Goal: Transaction & Acquisition: Purchase product/service

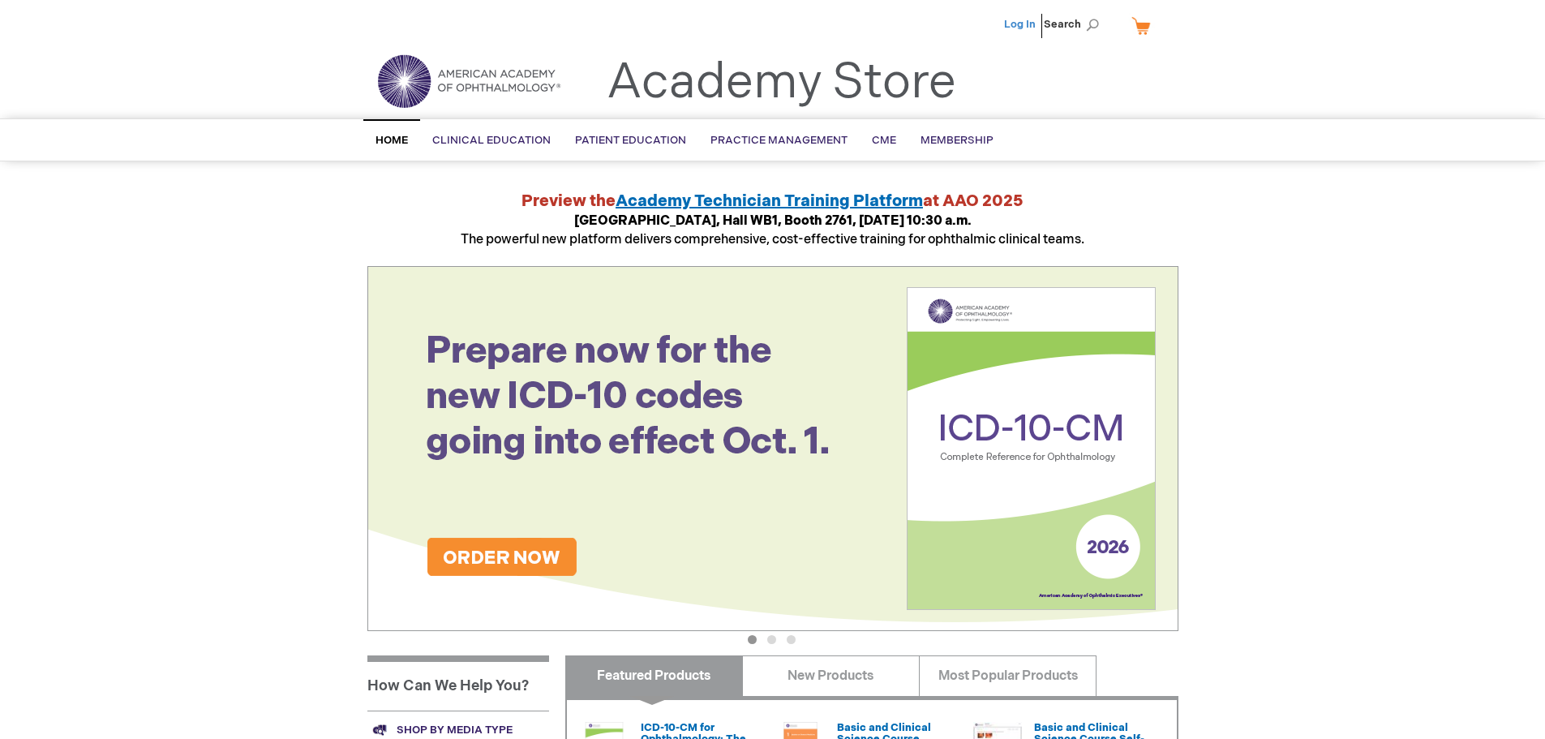
click at [1026, 28] on link "Log In" at bounding box center [1020, 24] width 32 height 13
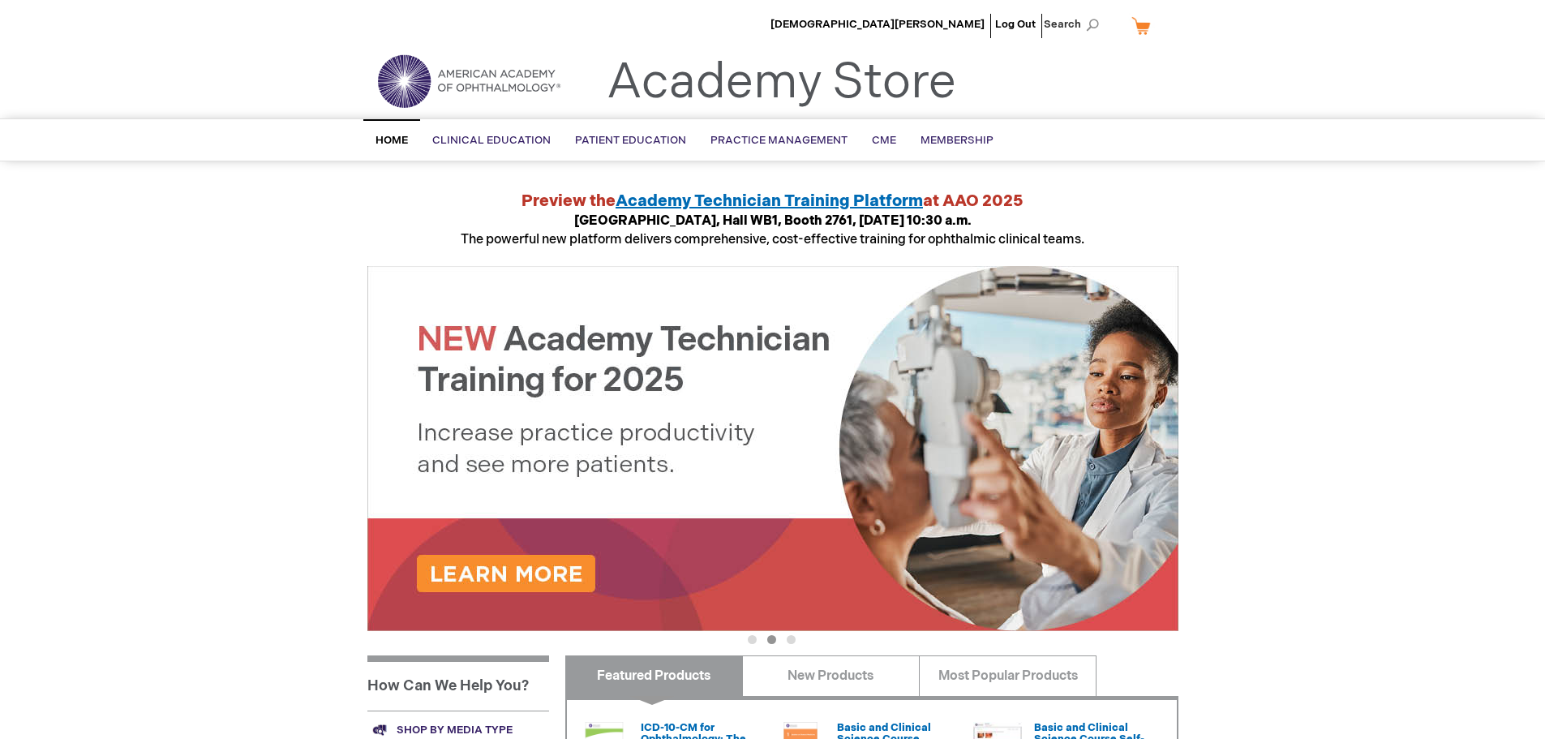
click at [1141, 31] on link "My Cart" at bounding box center [1147, 25] width 39 height 28
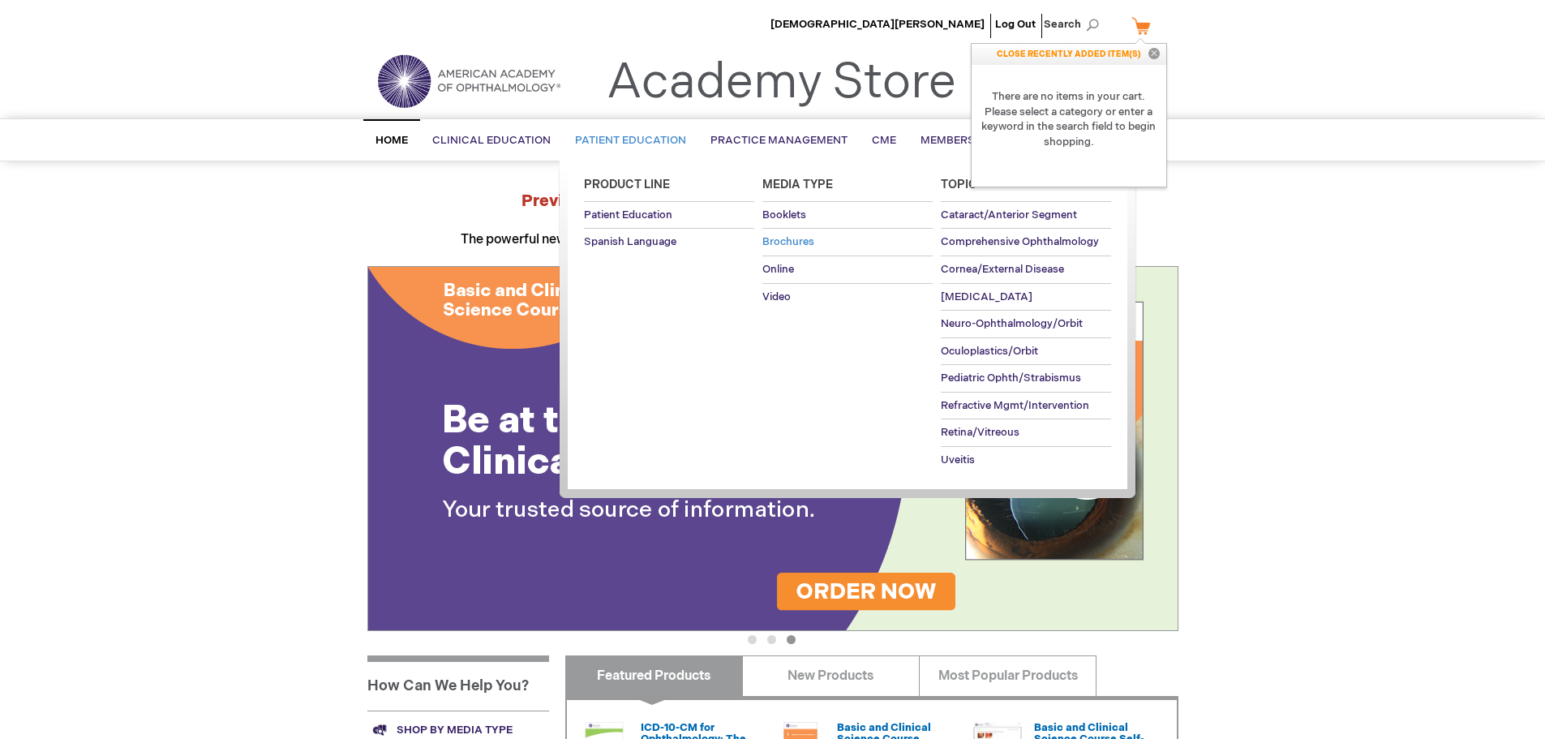
click at [786, 242] on span "Brochures" at bounding box center [788, 241] width 52 height 13
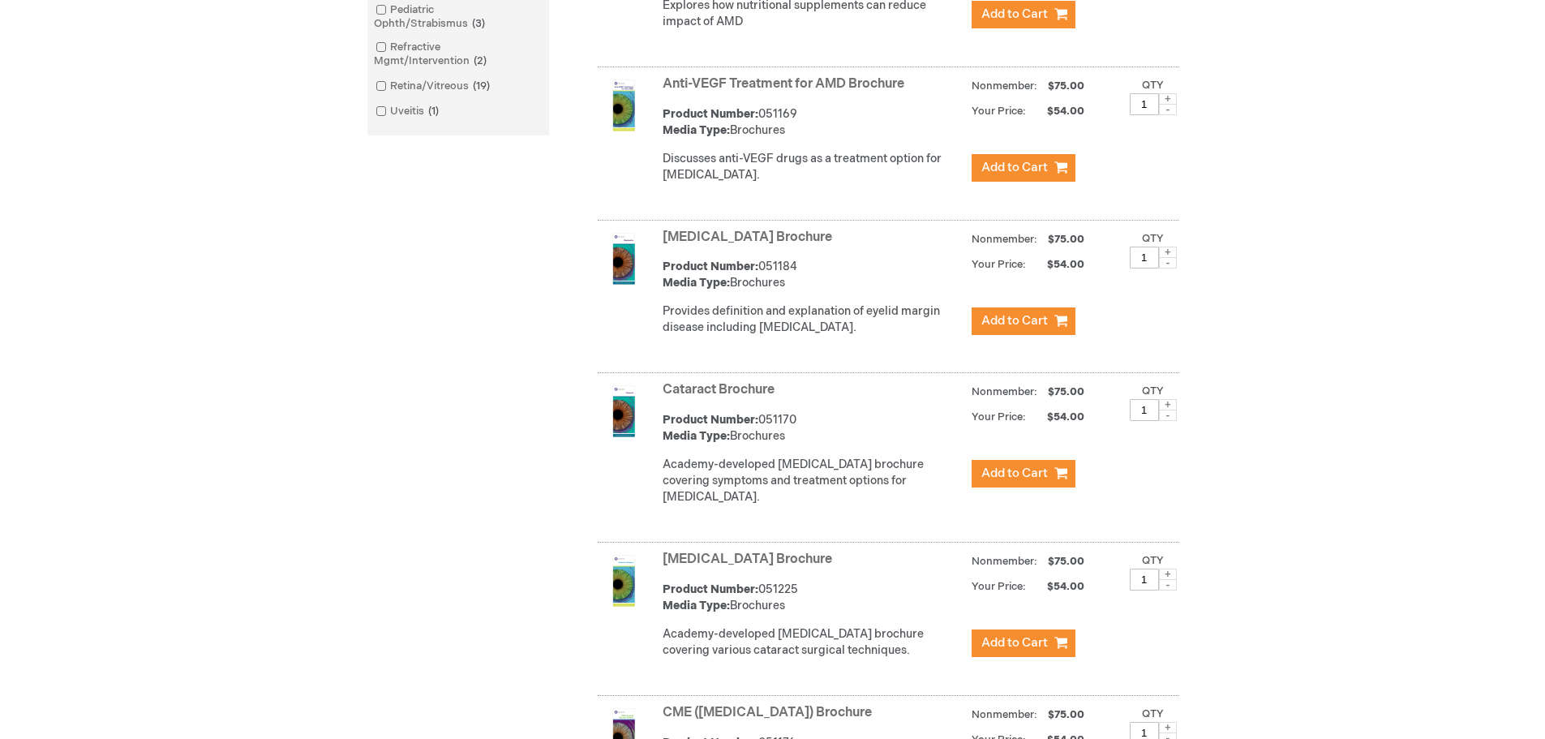
scroll to position [811, 0]
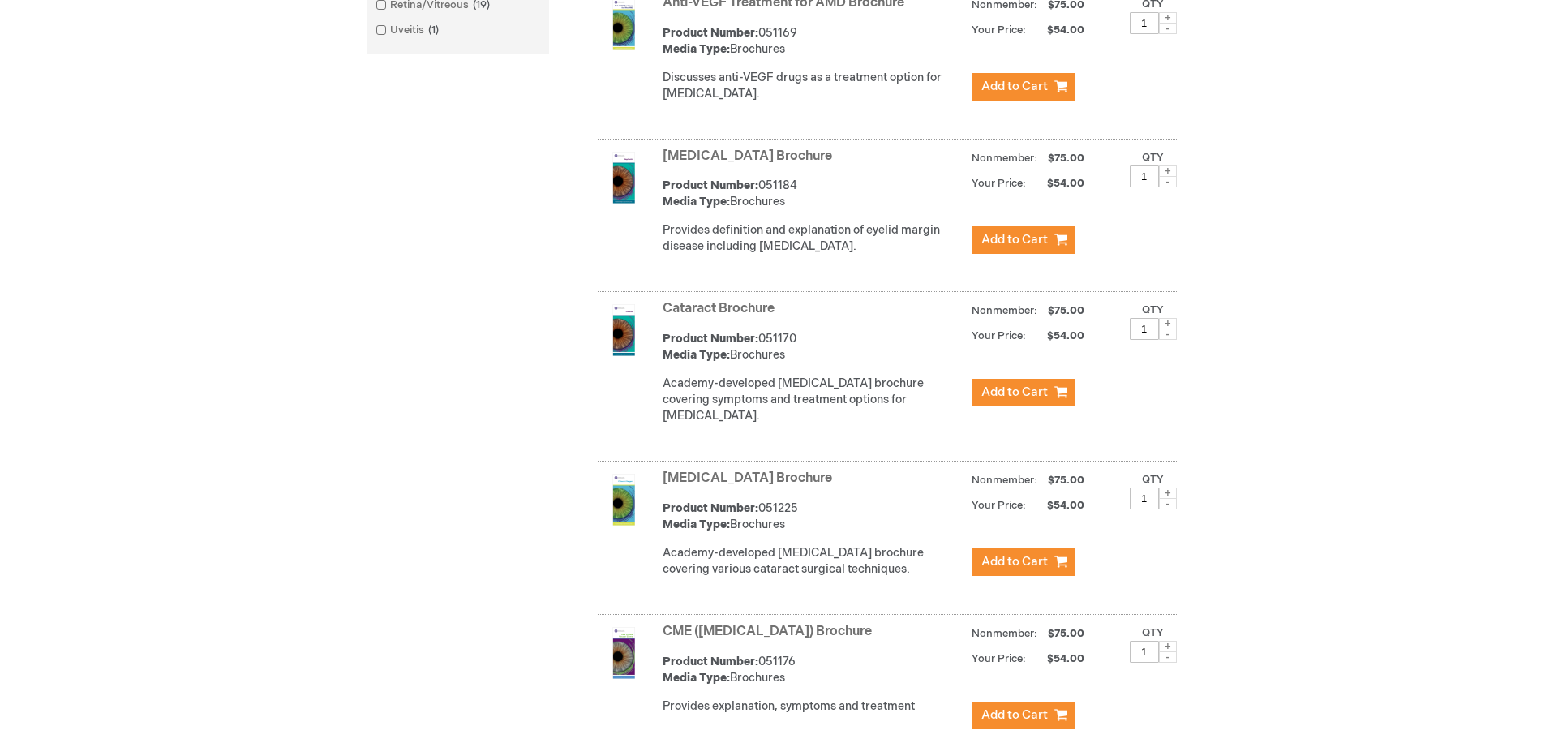
click at [1166, 329] on span at bounding box center [1168, 323] width 18 height 11
type input "3"
click at [1167, 499] on span at bounding box center [1168, 492] width 18 height 11
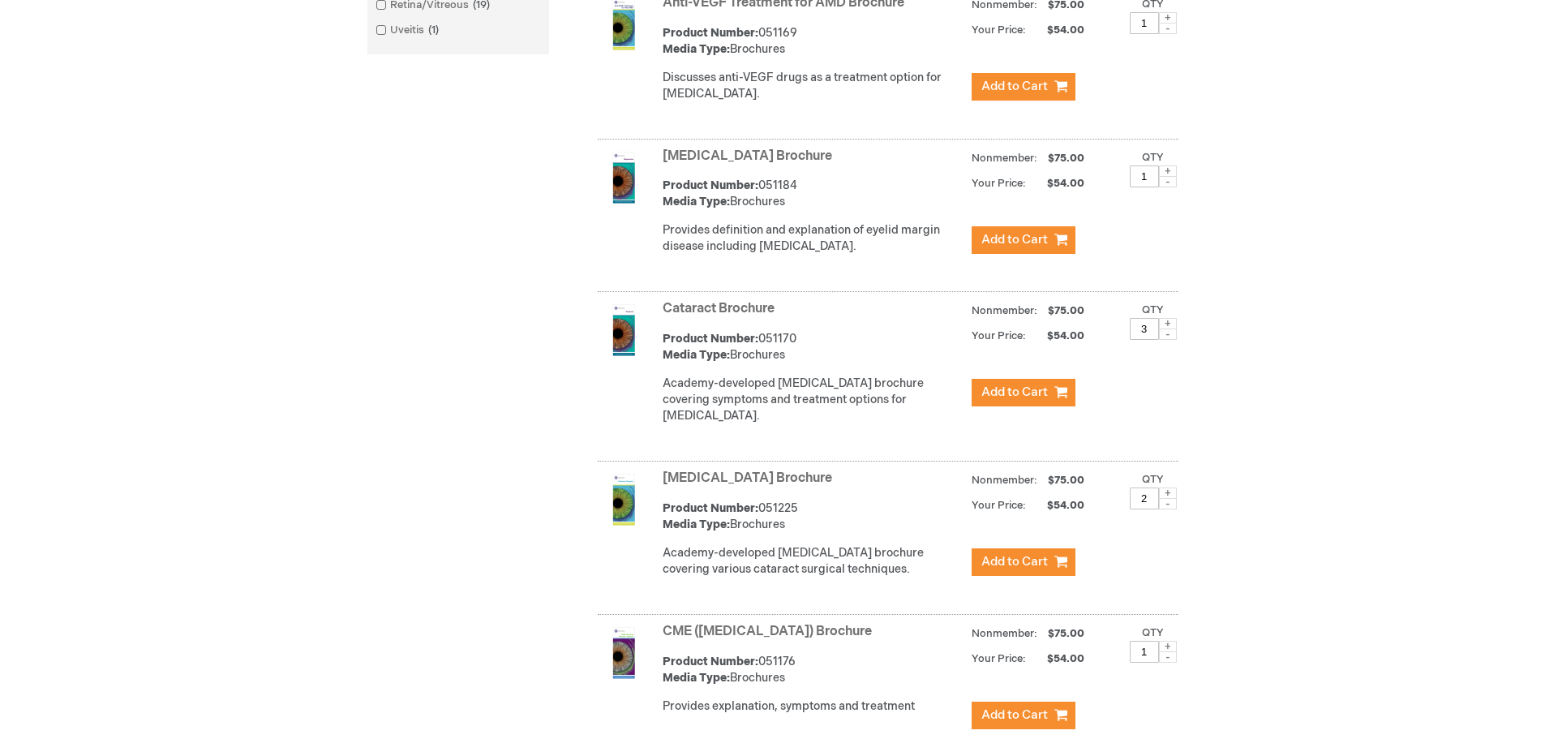
type input "3"
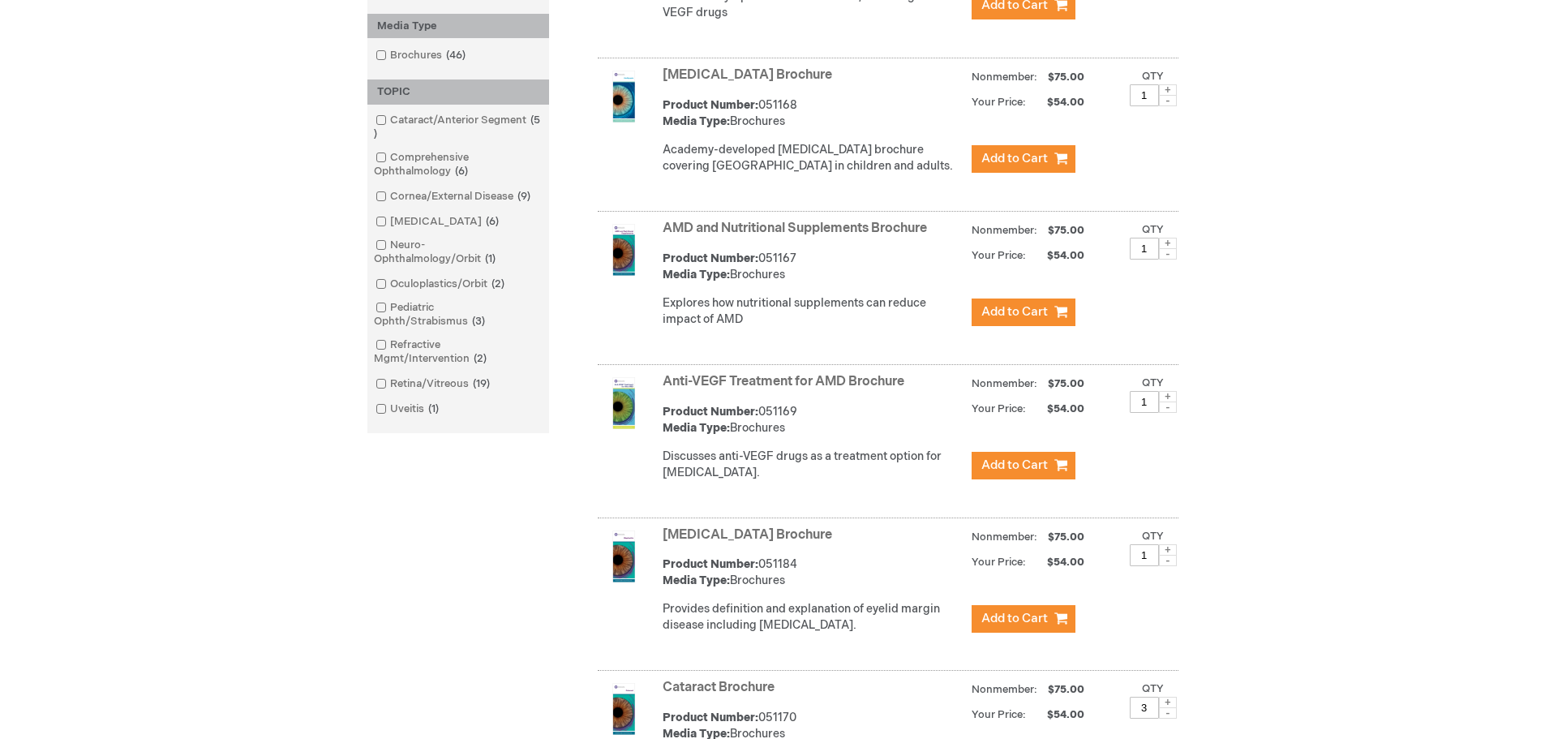
scroll to position [649, 0]
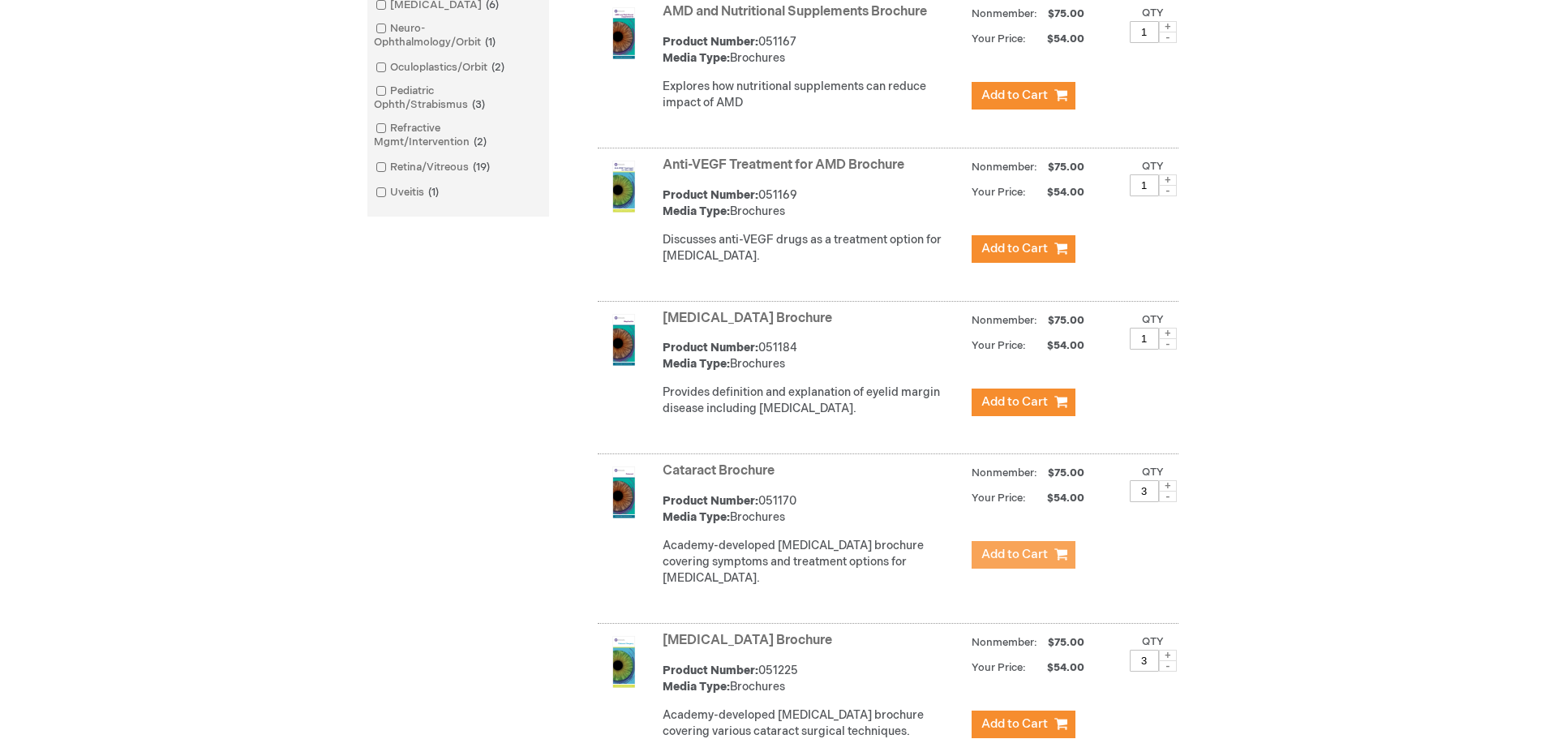
click at [1023, 562] on span "Add to Cart" at bounding box center [1014, 554] width 66 height 15
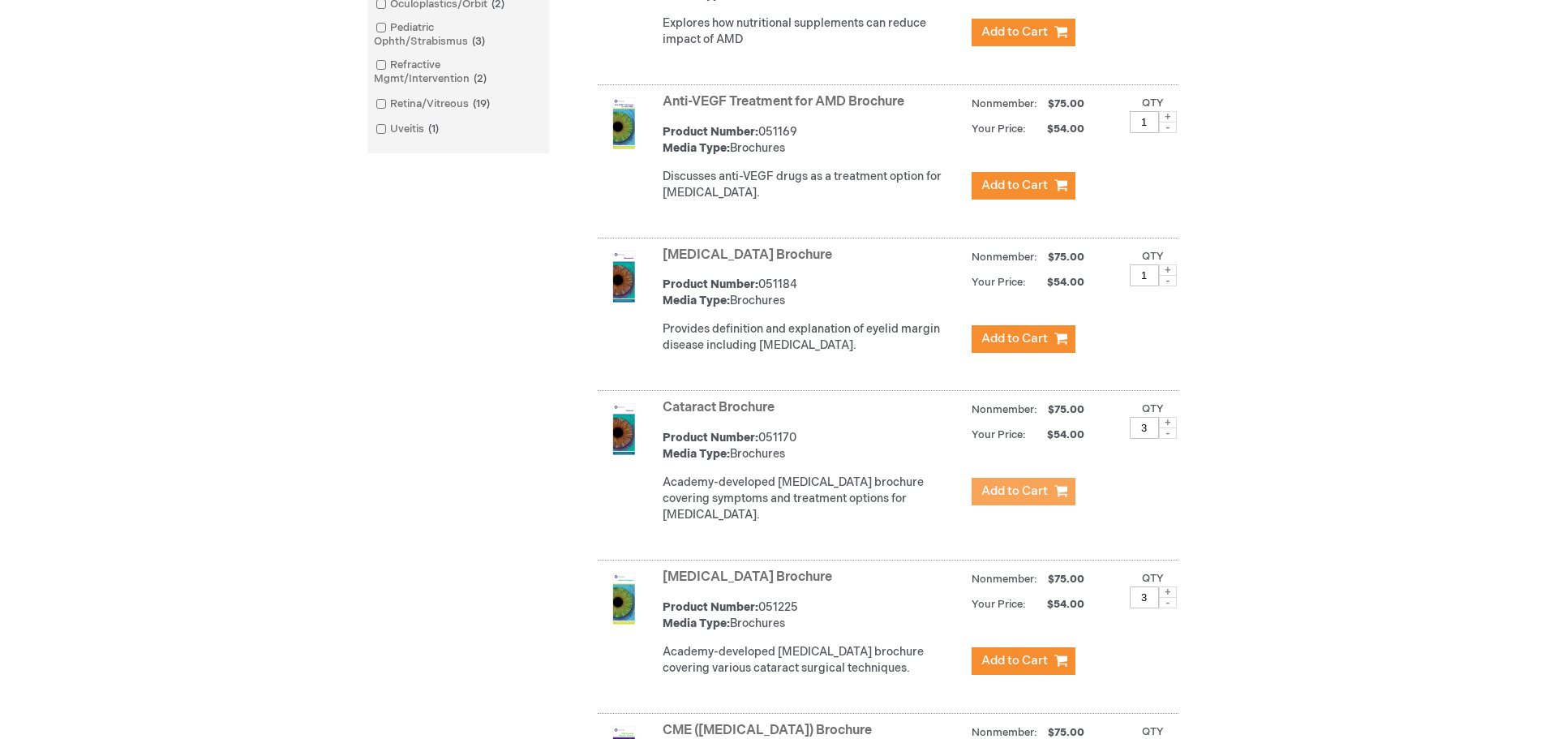
scroll to position [973, 0]
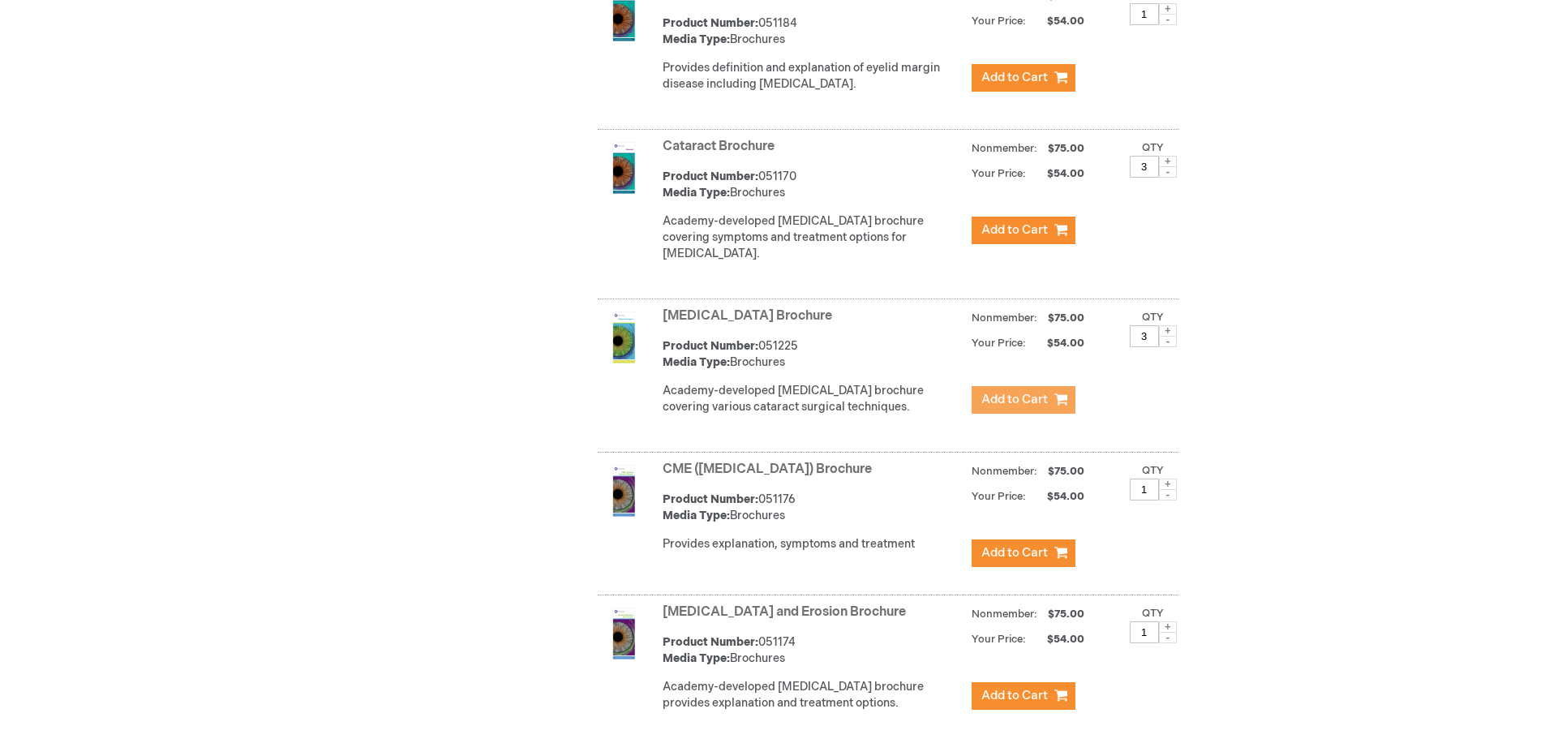
click at [1022, 407] on span "Add to Cart" at bounding box center [1014, 399] width 66 height 15
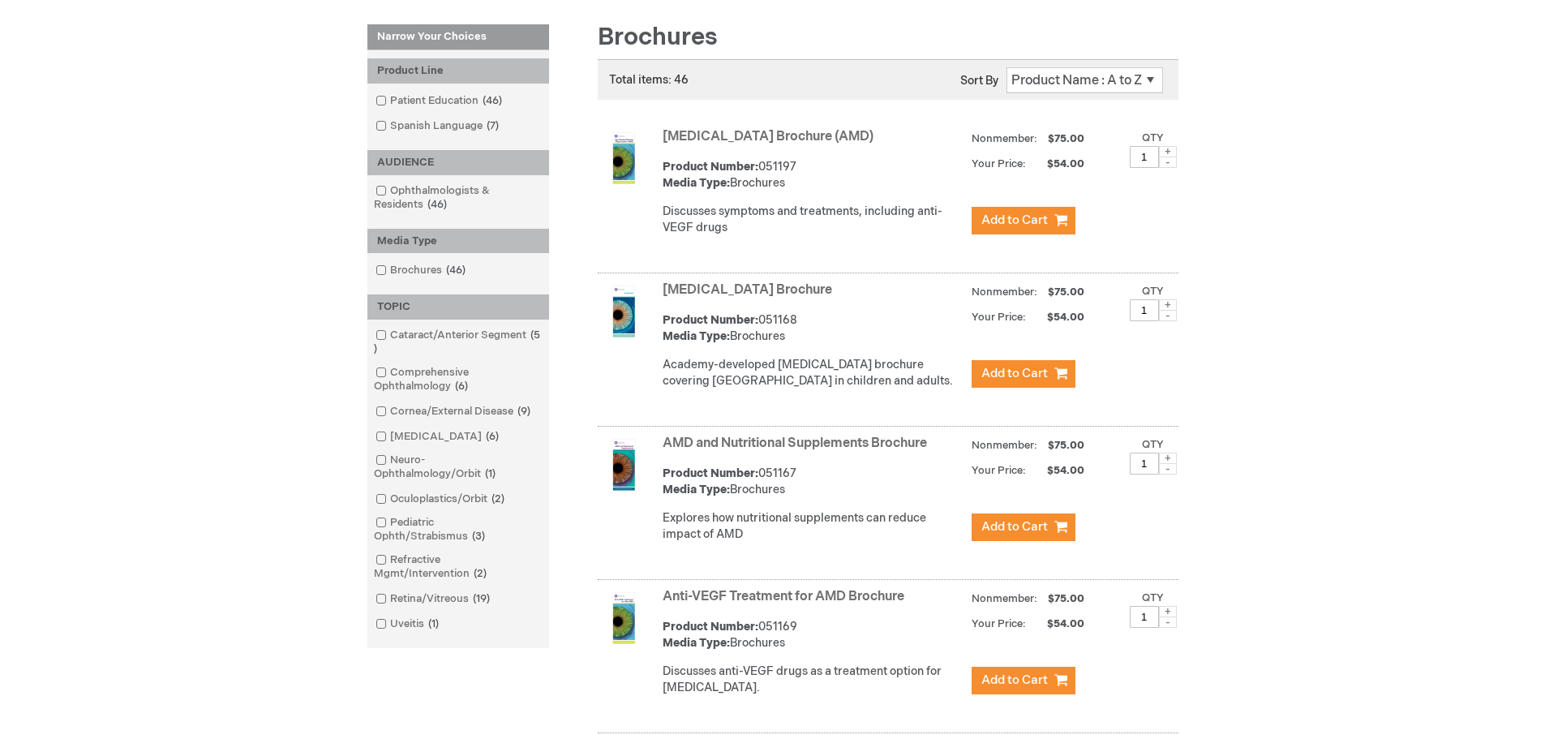
scroll to position [8, 0]
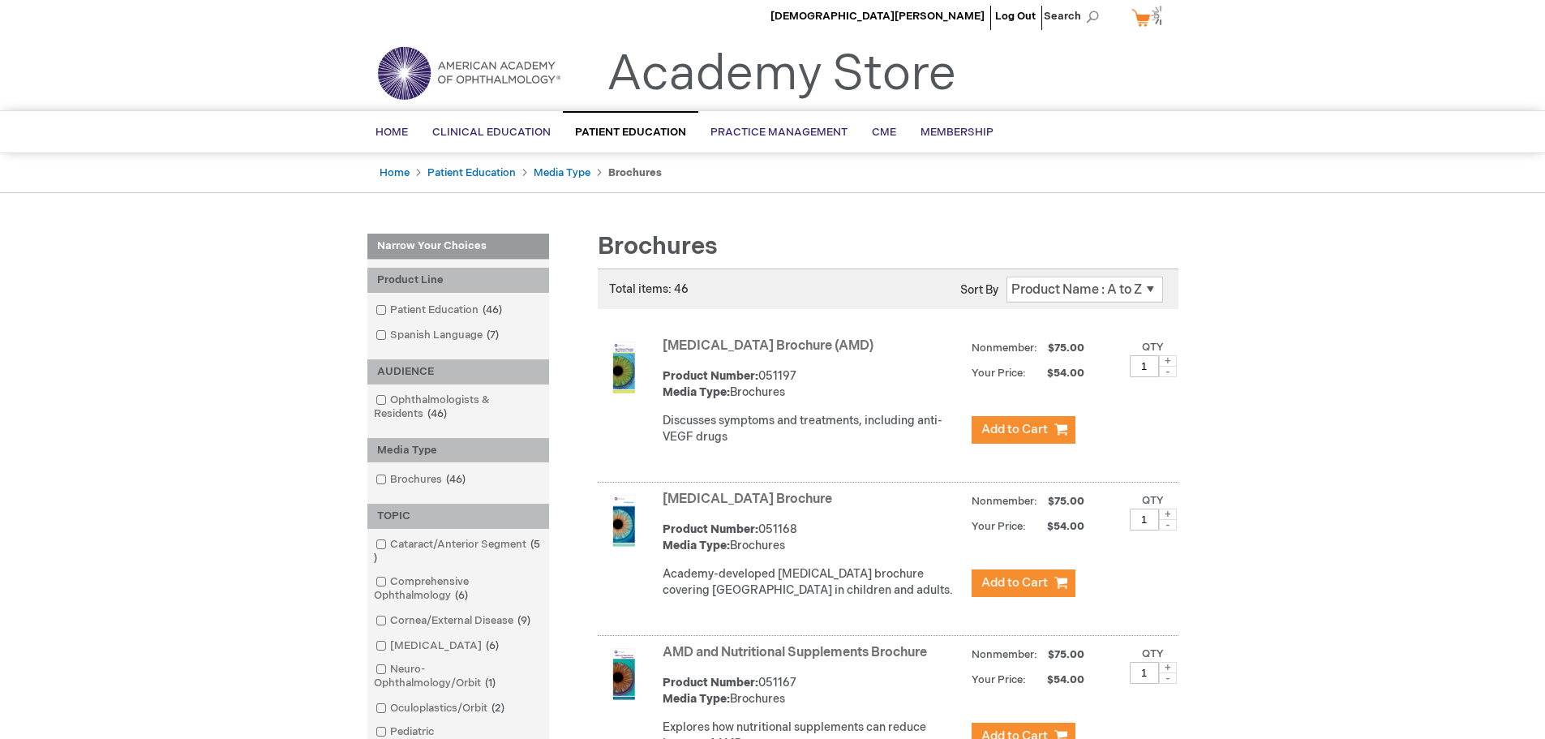
click at [1143, 20] on link "My Cart 5 5 items" at bounding box center [1149, 17] width 42 height 28
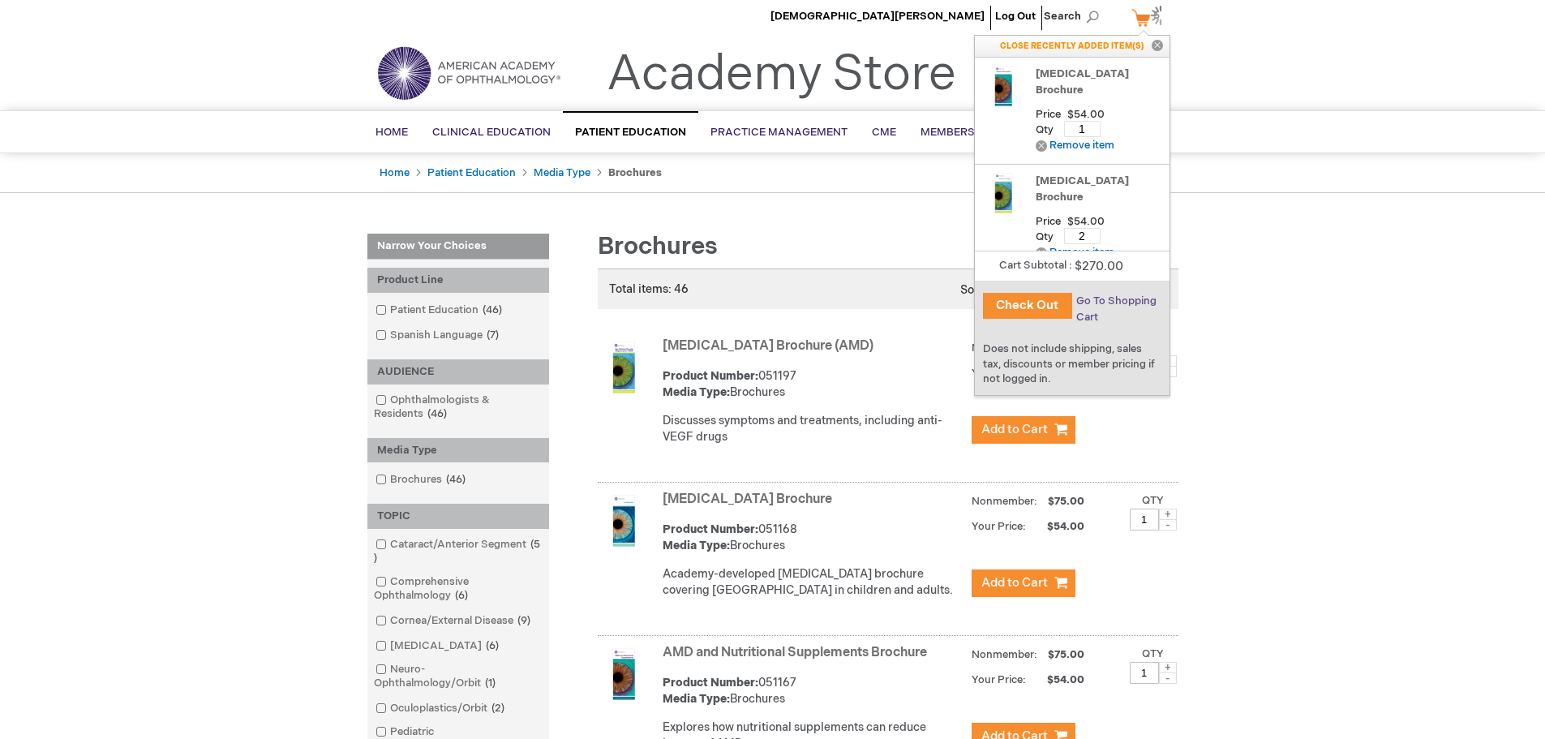
click at [1096, 302] on span "Go To Shopping Cart" at bounding box center [1116, 308] width 80 height 29
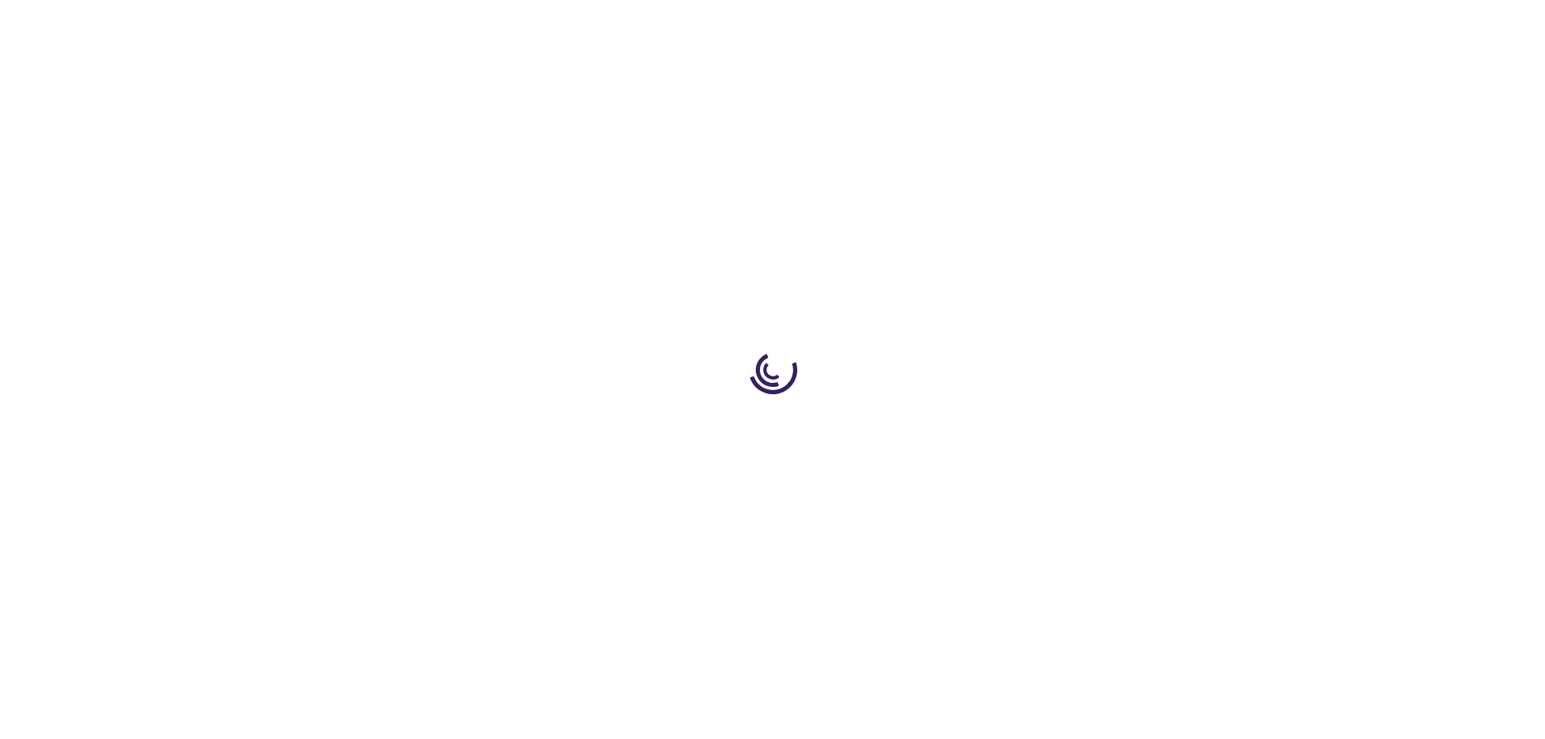
select select "US"
select select "56"
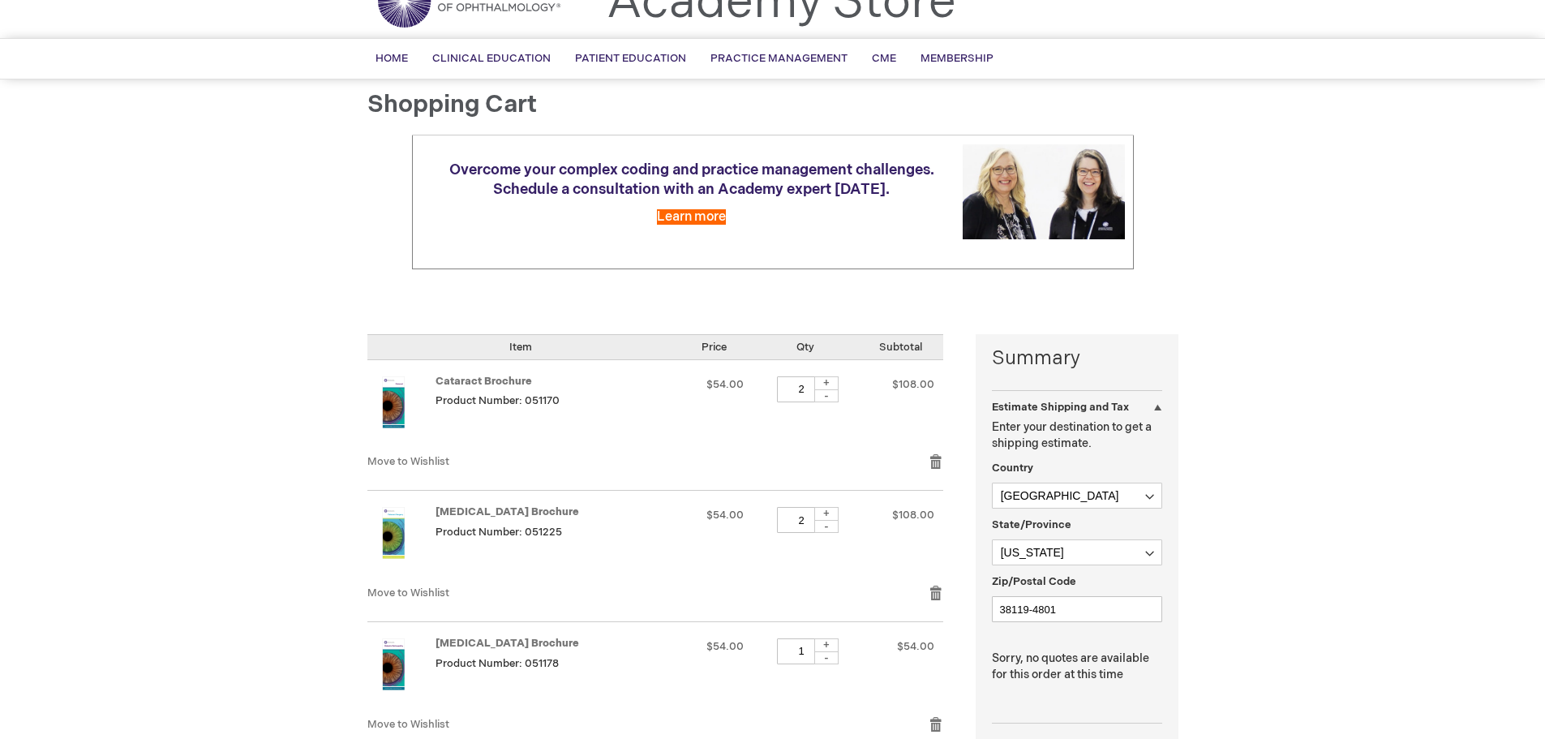
scroll to position [81, 0]
click at [834, 508] on div "+" at bounding box center [826, 513] width 24 height 14
type input "3"
click at [830, 380] on div "+" at bounding box center [826, 382] width 24 height 14
type input "3"
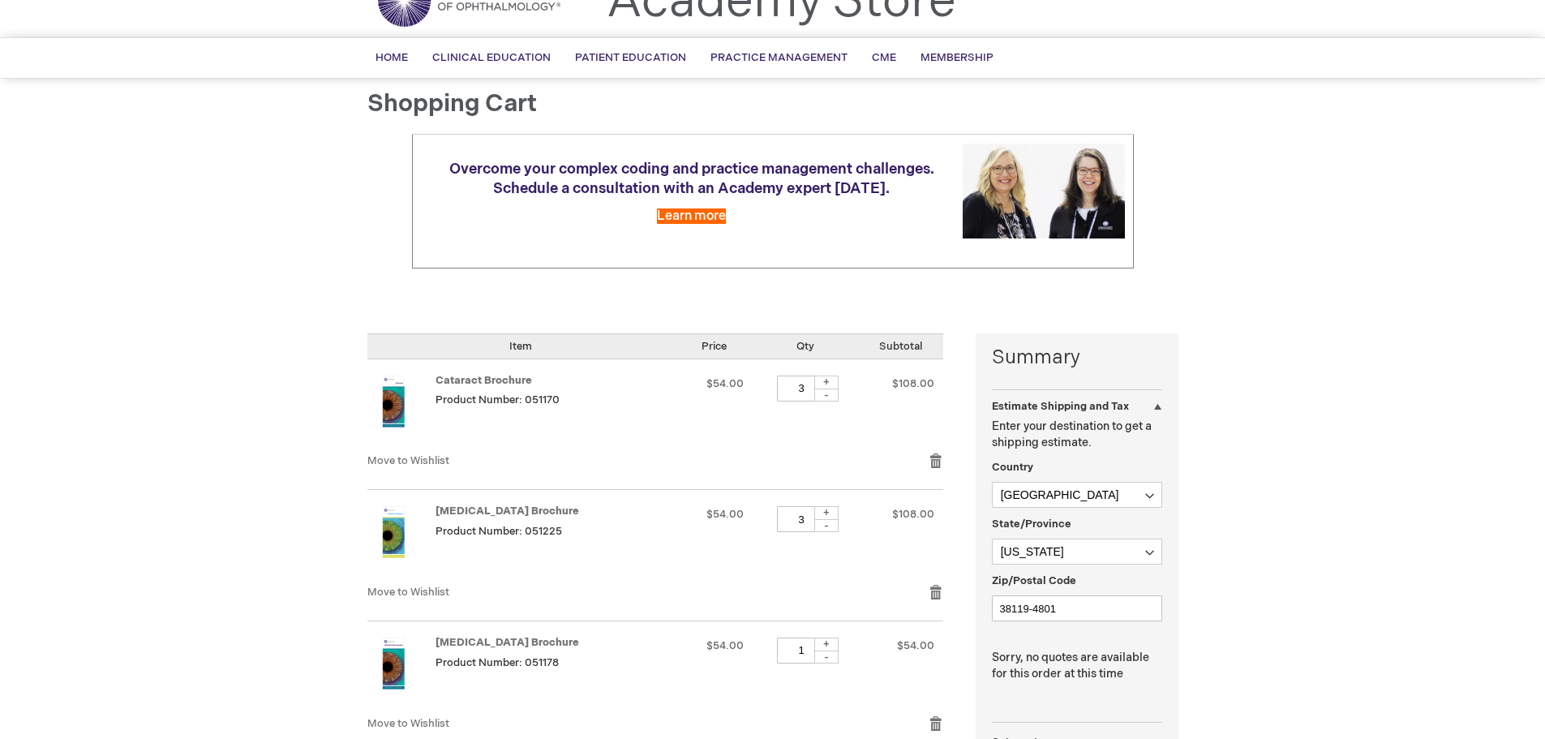
click at [830, 658] on div "-" at bounding box center [826, 656] width 24 height 13
type input "0"
click at [931, 719] on link "Remove item" at bounding box center [936, 723] width 15 height 16
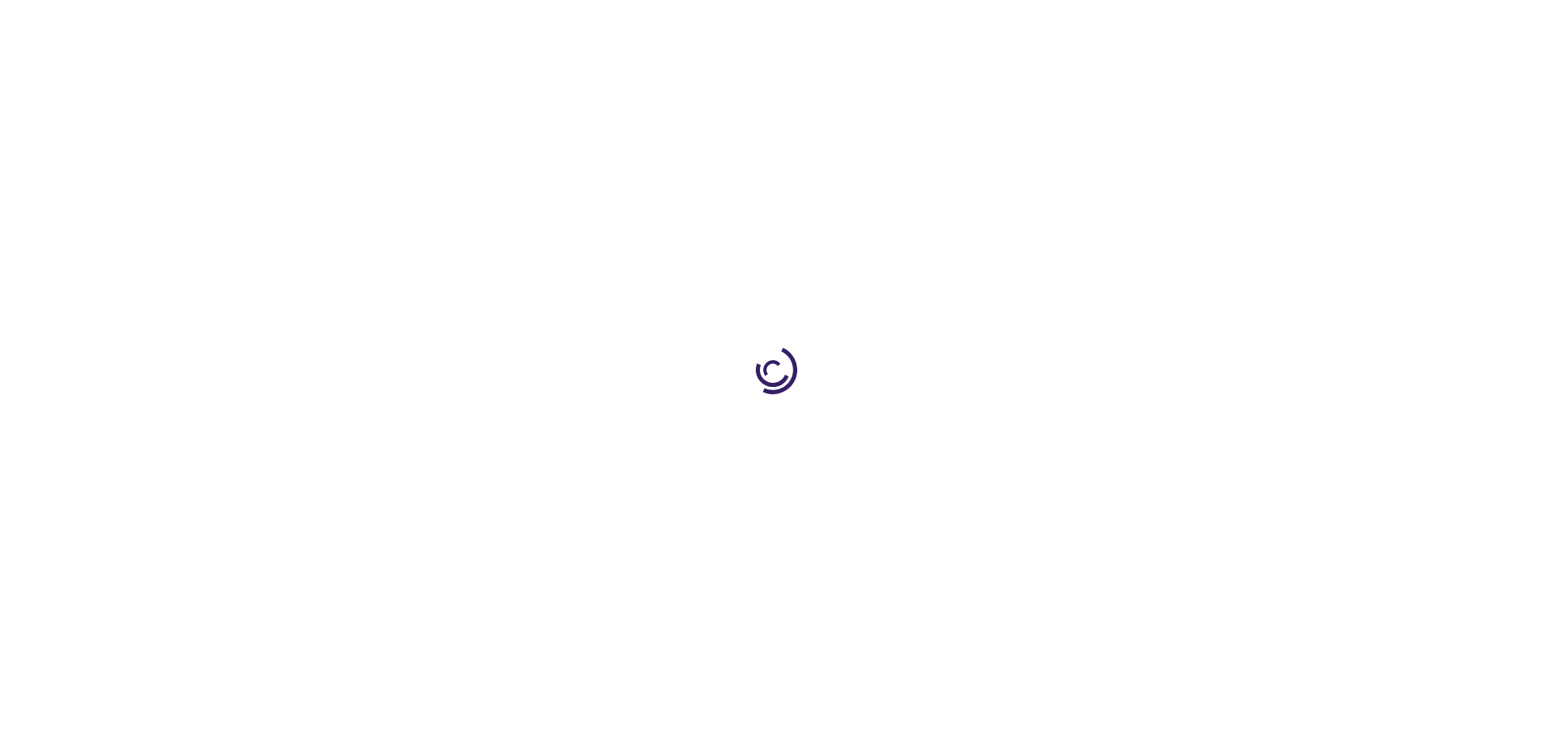
select select "US"
select select "56"
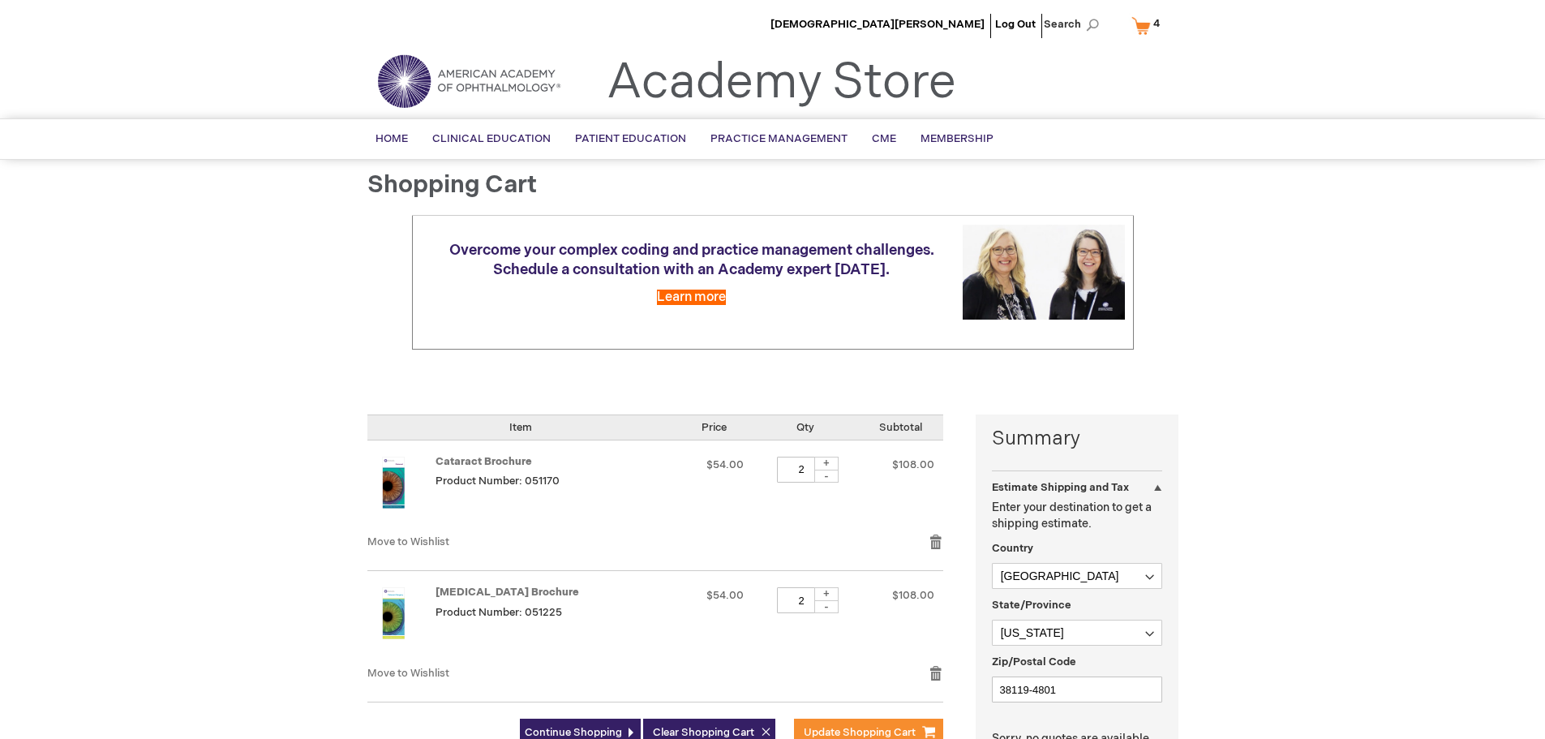
click at [827, 460] on div "+" at bounding box center [826, 464] width 24 height 14
type input "3"
click at [826, 594] on div "+" at bounding box center [826, 594] width 24 height 14
type input "3"
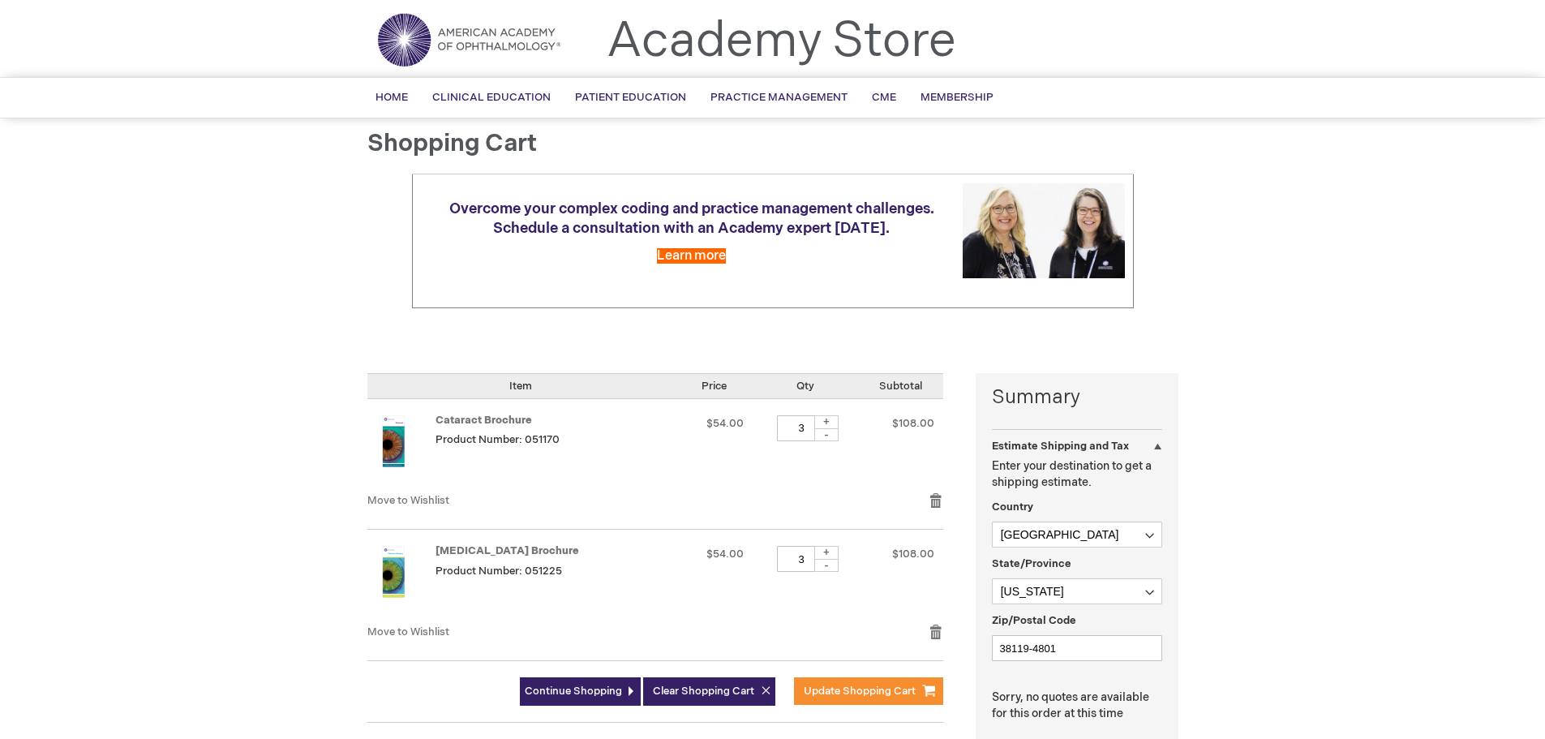
scroll to position [81, 0]
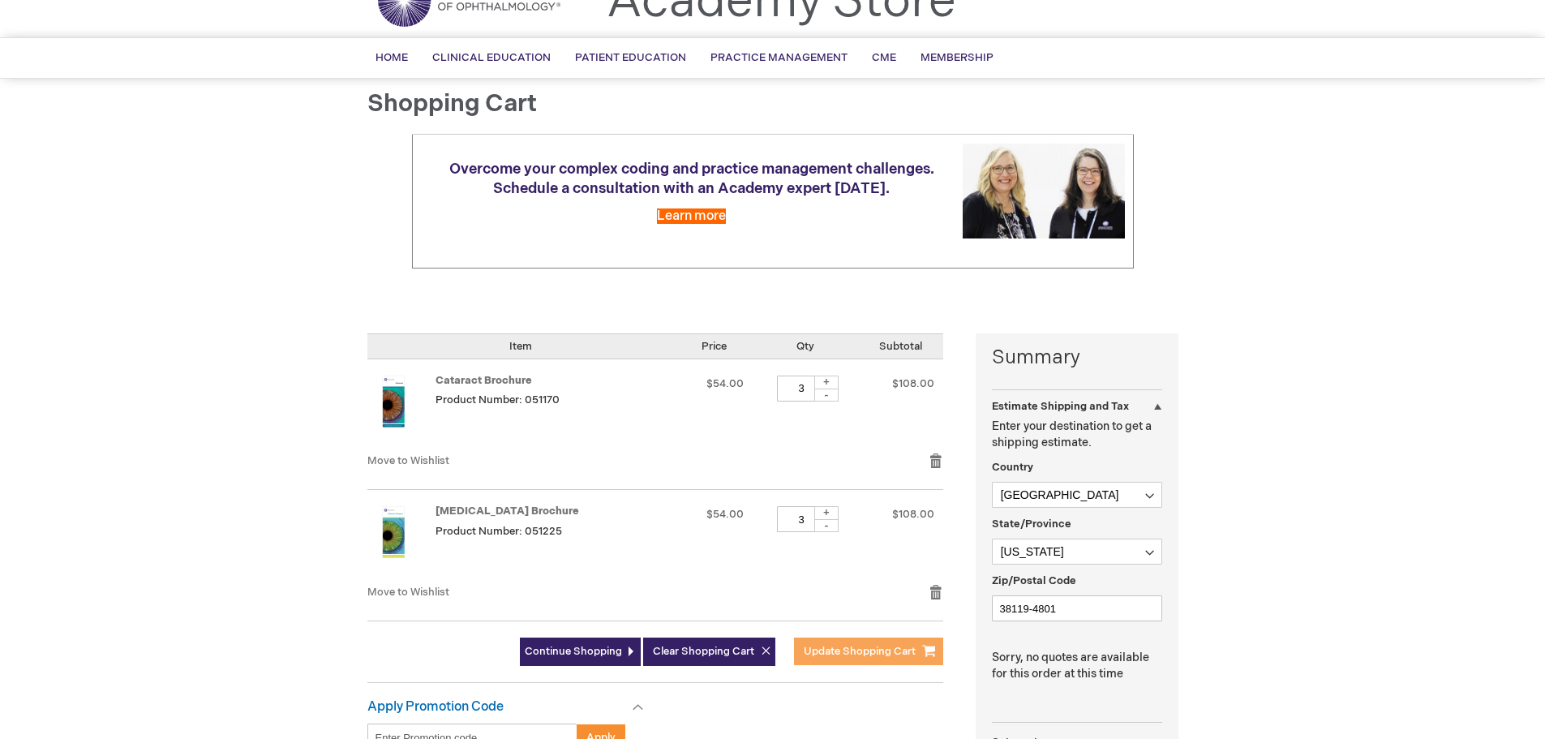
click at [828, 640] on button "Update Shopping Cart" at bounding box center [868, 651] width 149 height 28
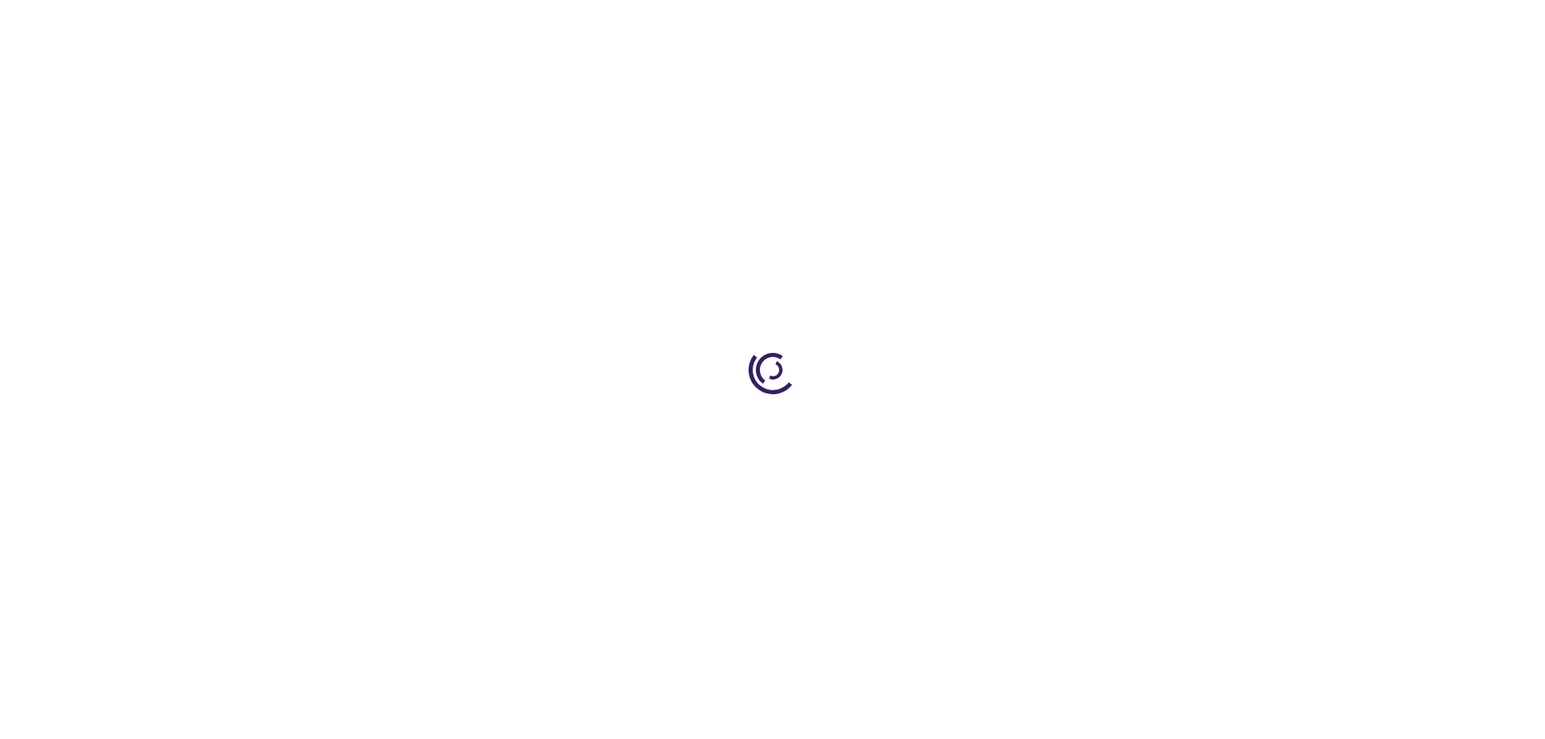
select select "US"
select select "56"
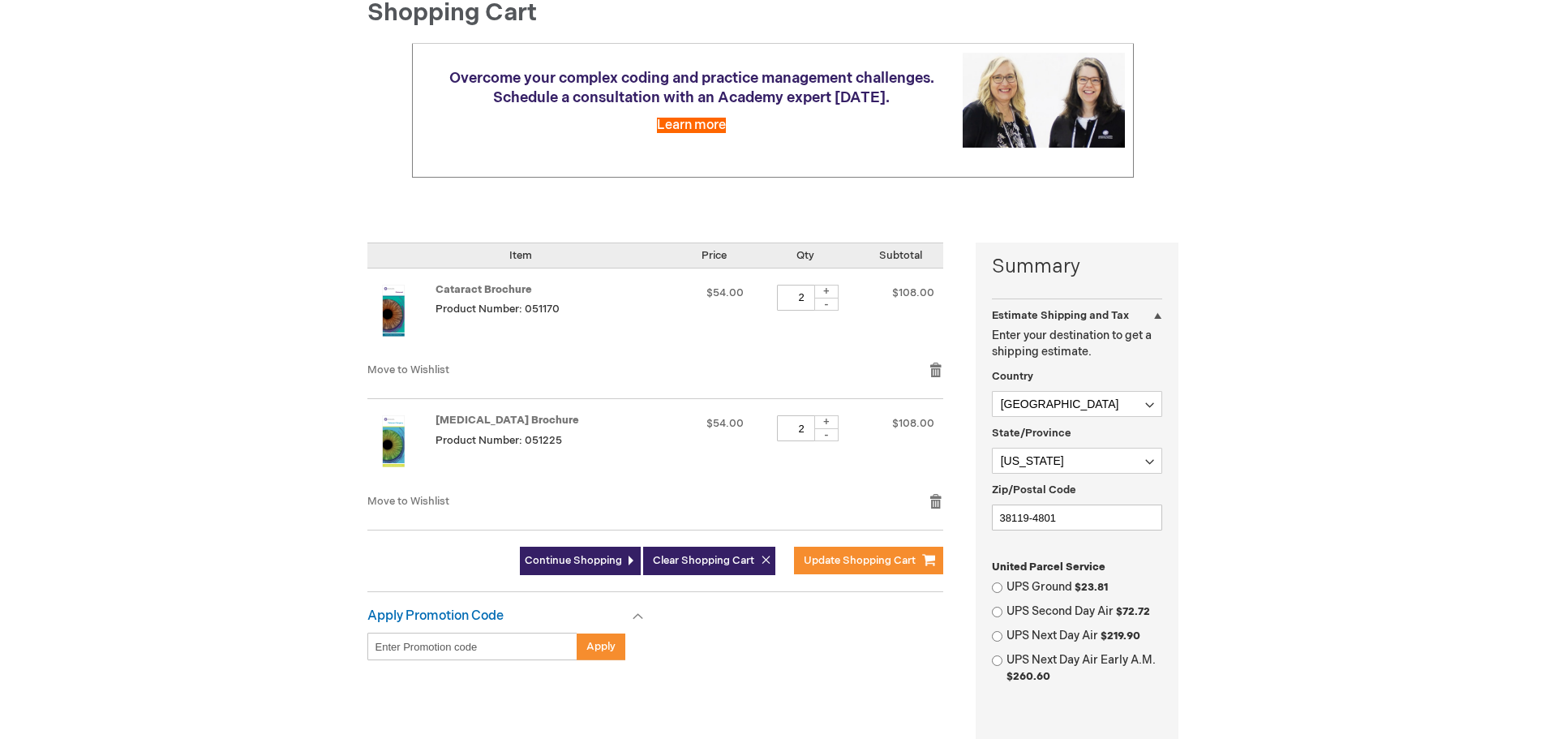
scroll to position [243, 0]
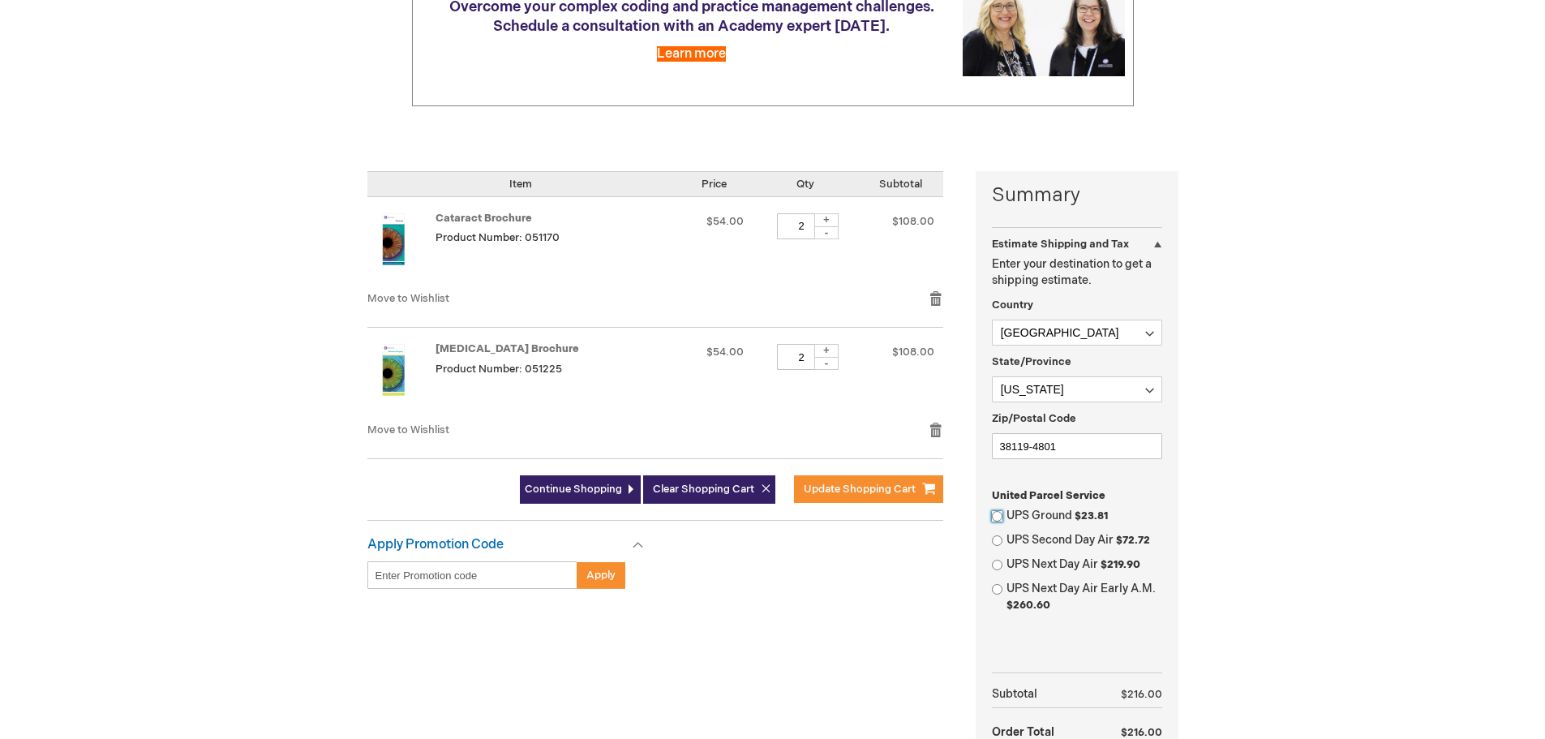
click at [1000, 512] on input "UPS Ground $23.81" at bounding box center [997, 516] width 11 height 11
radio input "true"
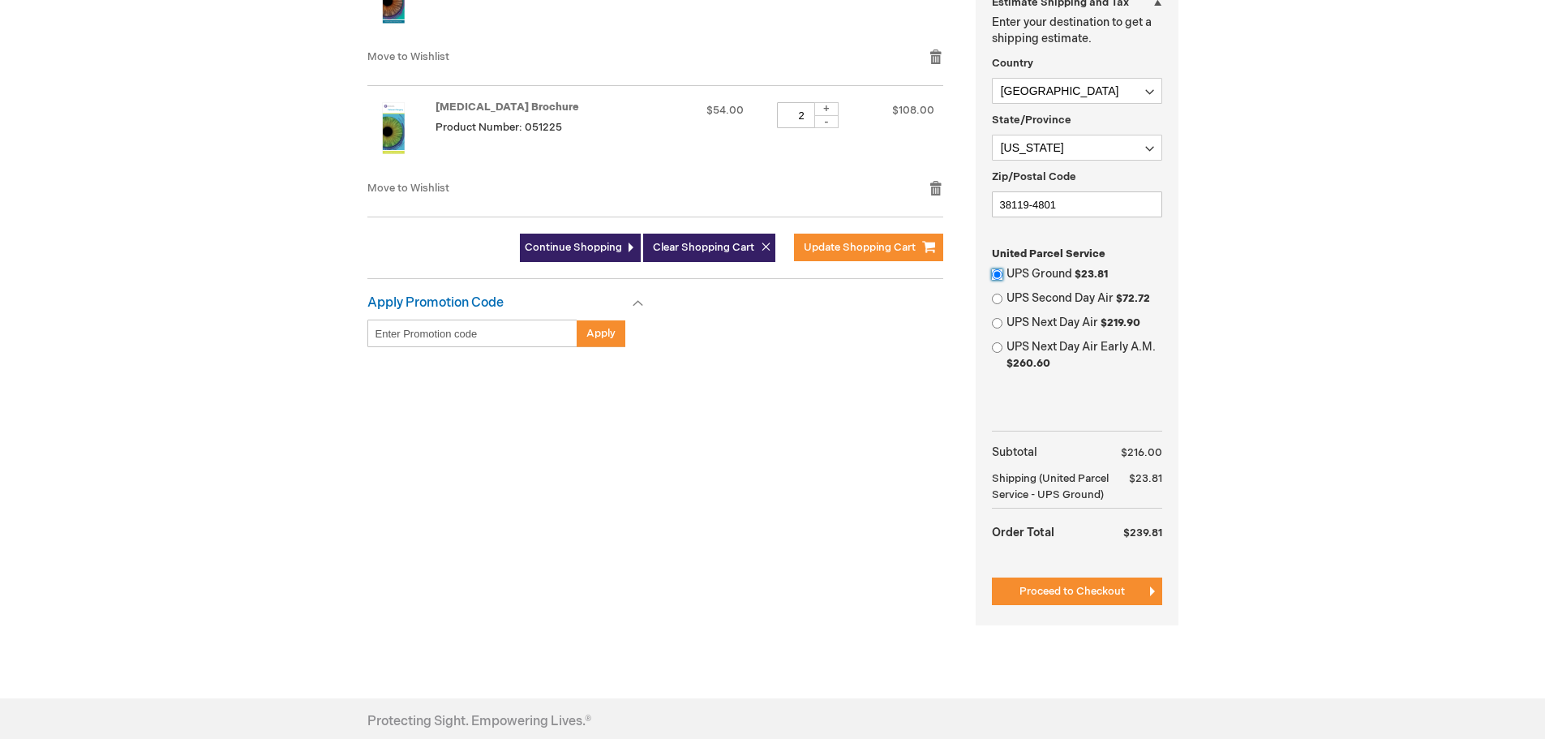
scroll to position [487, 0]
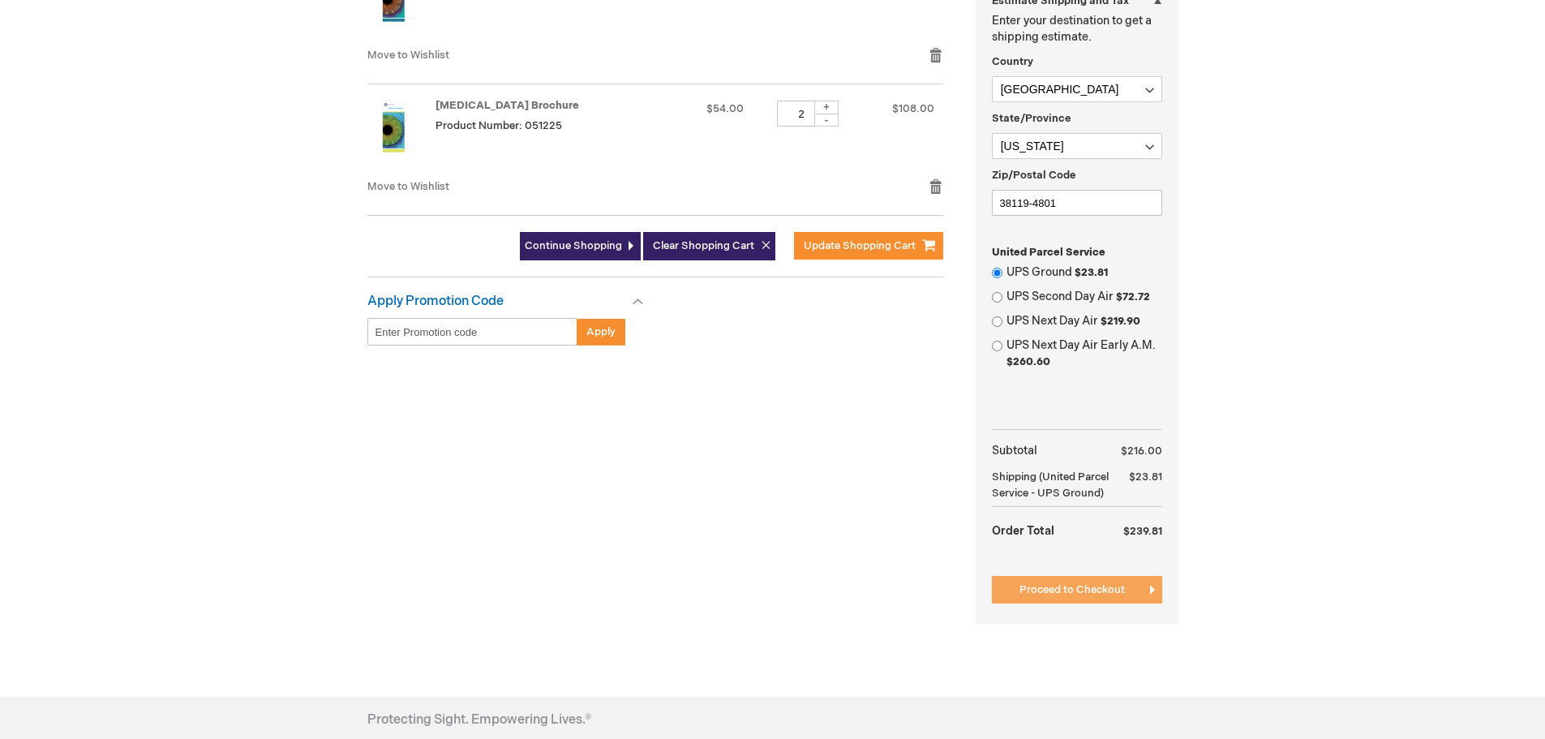
click at [1074, 585] on span "Proceed to Checkout" at bounding box center [1071, 589] width 105 height 13
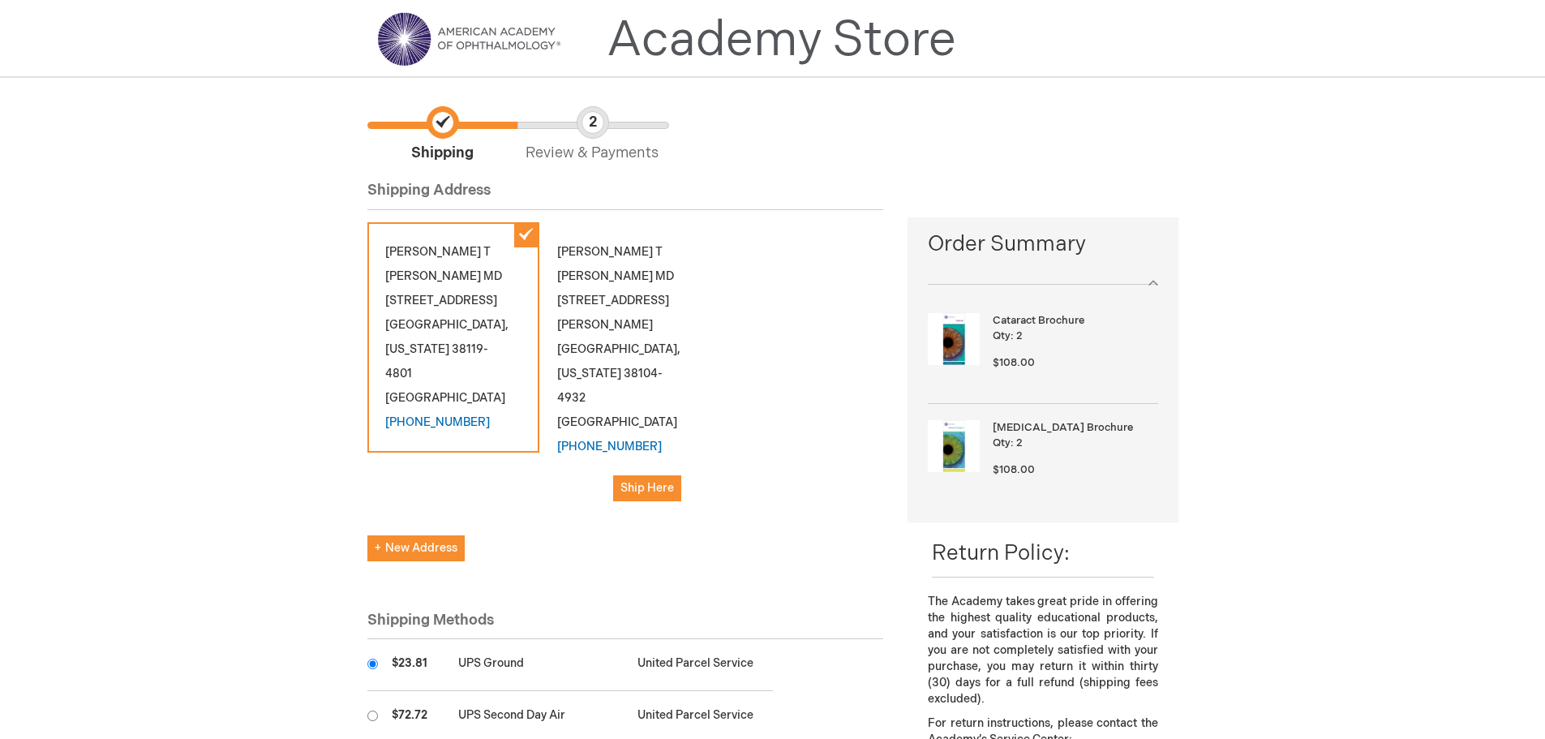
scroll to position [162, 0]
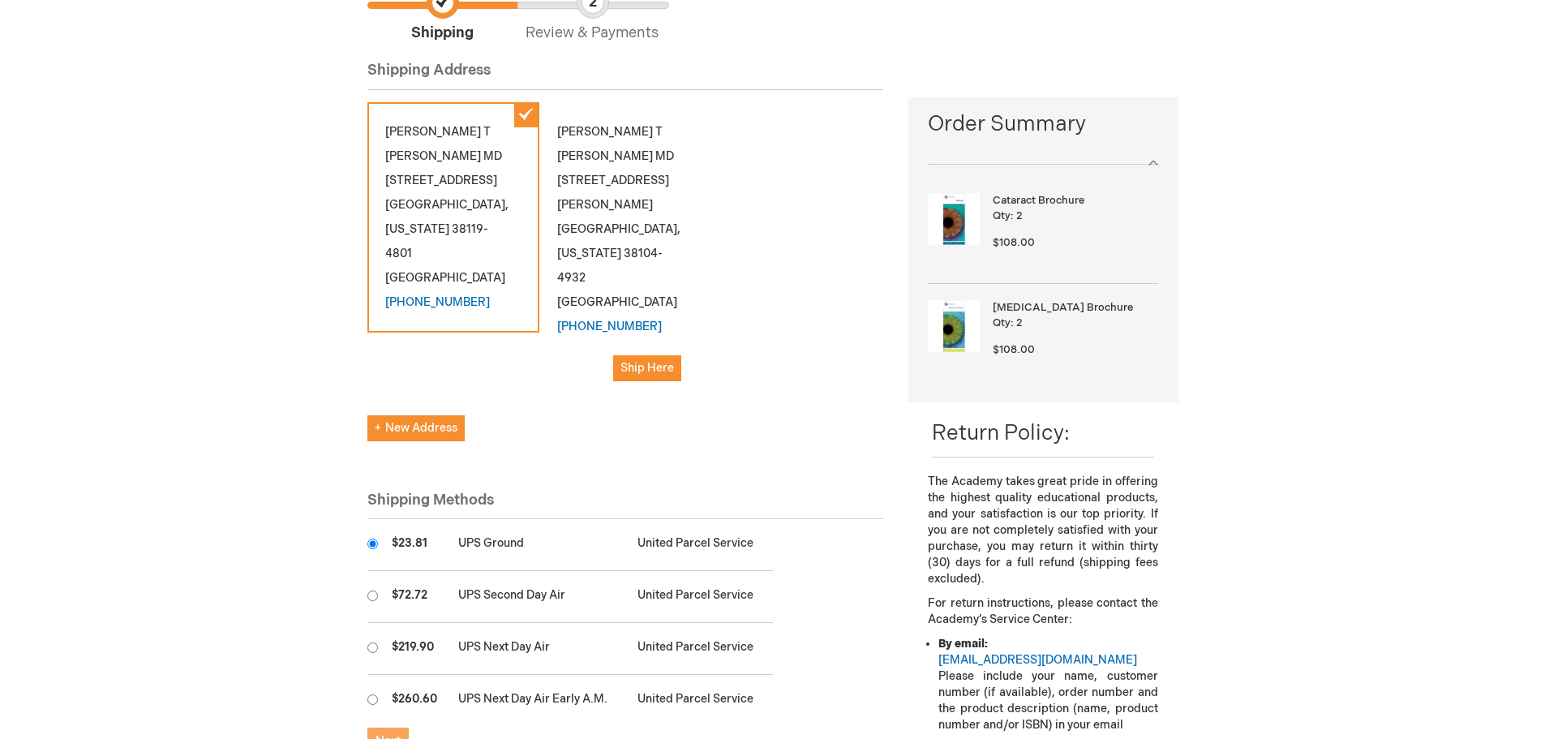
click at [386, 734] on span "Next" at bounding box center [387, 741] width 25 height 14
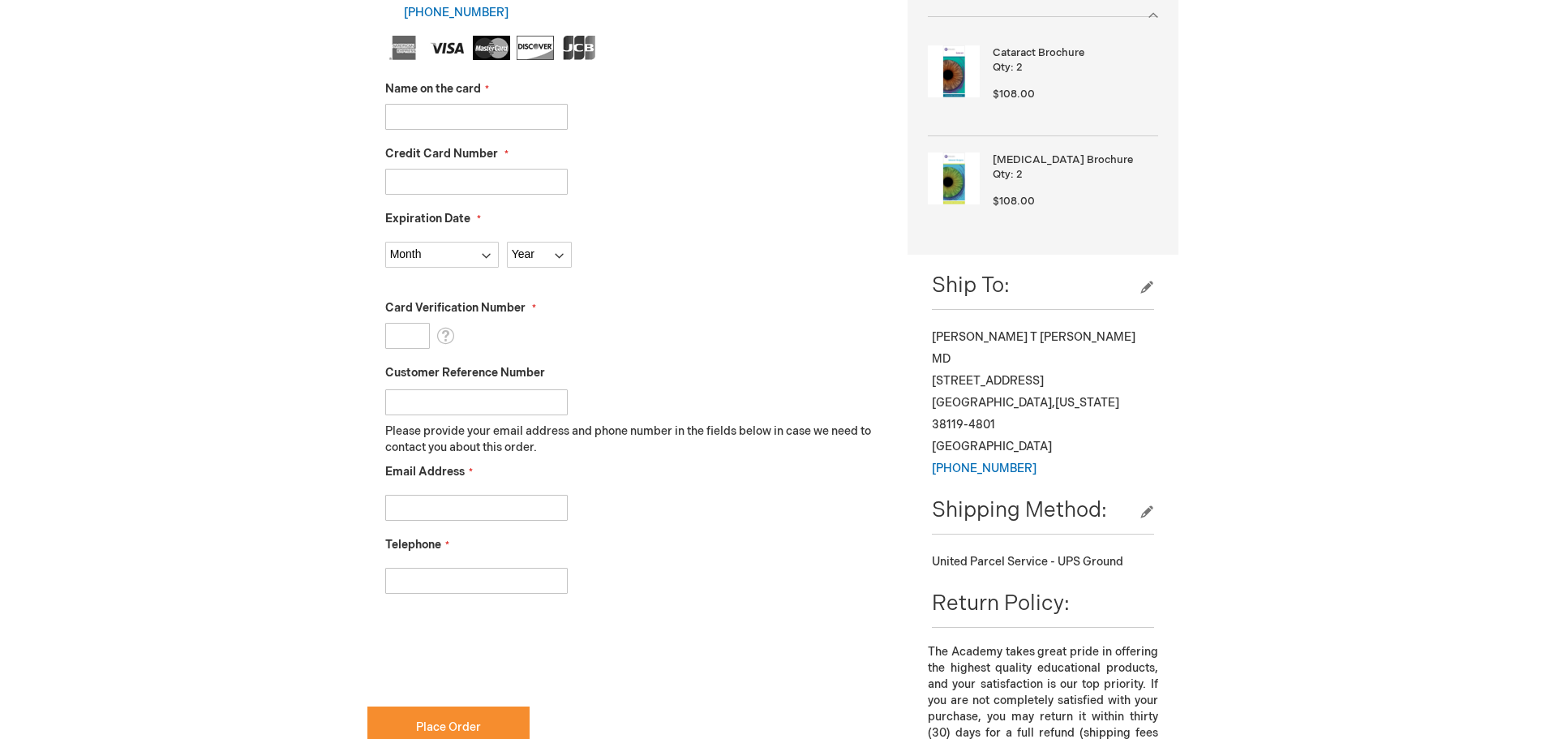
scroll to position [243, 0]
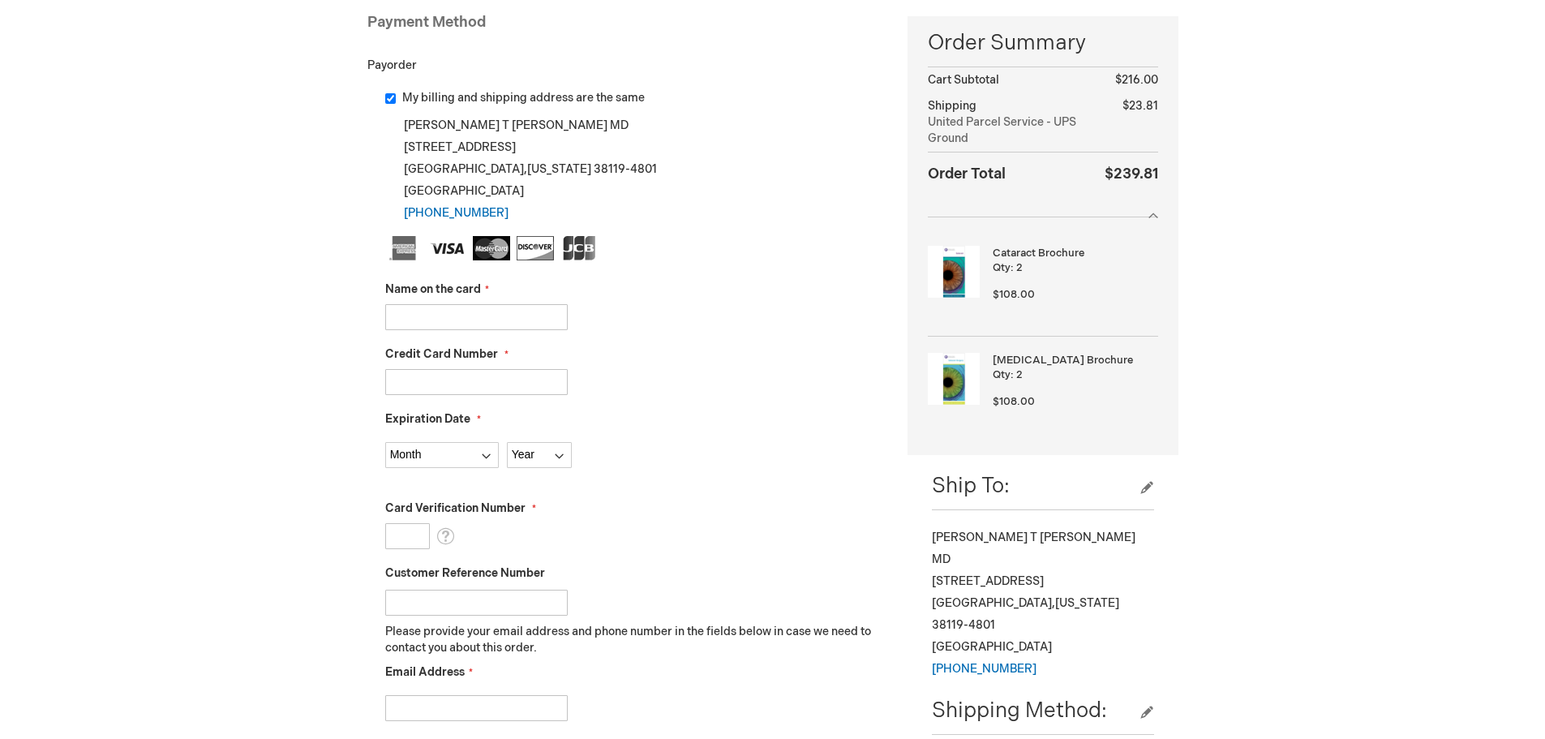
click at [423, 320] on input "Name on the card" at bounding box center [476, 317] width 182 height 26
type input "KRISTEN DUNCAN"
type input "371557344883004"
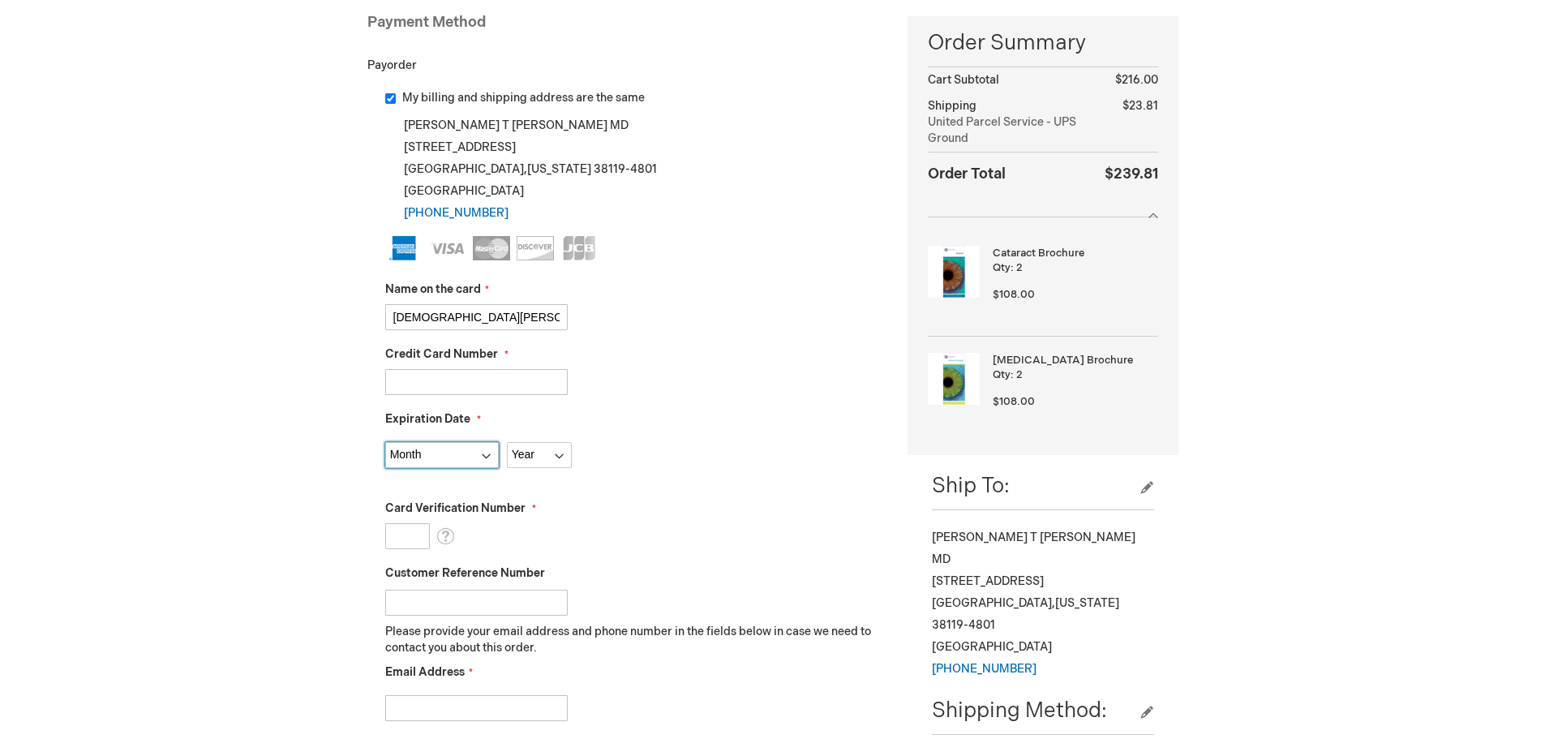
click at [462, 458] on select "Month 01 - January 02 - February 03 - March 04 - April 05 - May 06 - June 07 - …" at bounding box center [442, 455] width 114 height 26
select select "10"
click at [385, 442] on select "Month 01 - January 02 - February 03 - March 04 - April 05 - May 06 - June 07 - …" at bounding box center [442, 455] width 114 height 26
click at [543, 449] on select "Year 2025 2026 2027 2028 2029 2030 2031 2032 2033 2034 2035" at bounding box center [539, 455] width 65 height 26
select select "2025"
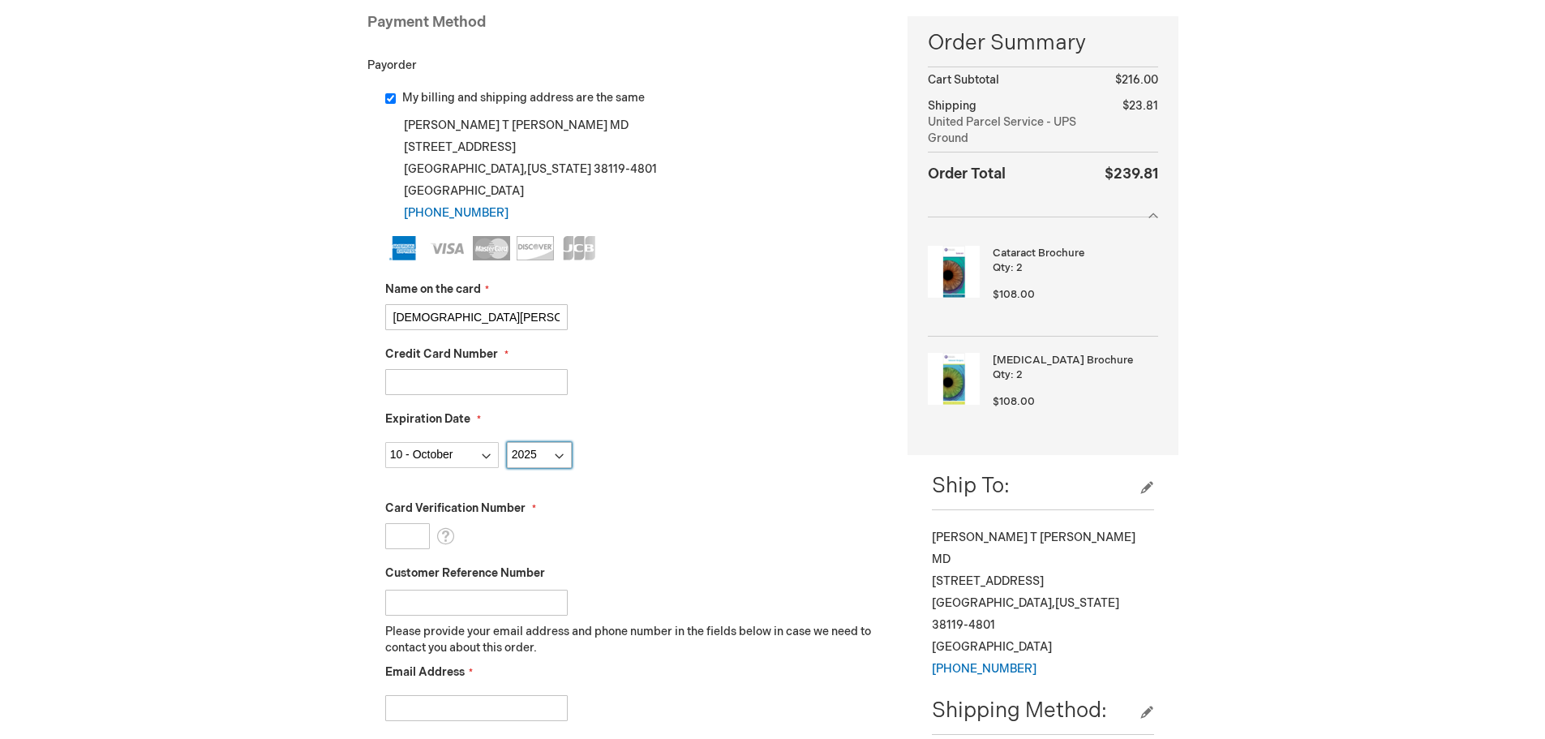
click at [507, 442] on select "Year 2025 2026 2027 2028 2029 2030 2031 2032 2033 2034 2035" at bounding box center [539, 455] width 65 height 26
click at [405, 538] on input "Card Verification Number" at bounding box center [407, 536] width 45 height 26
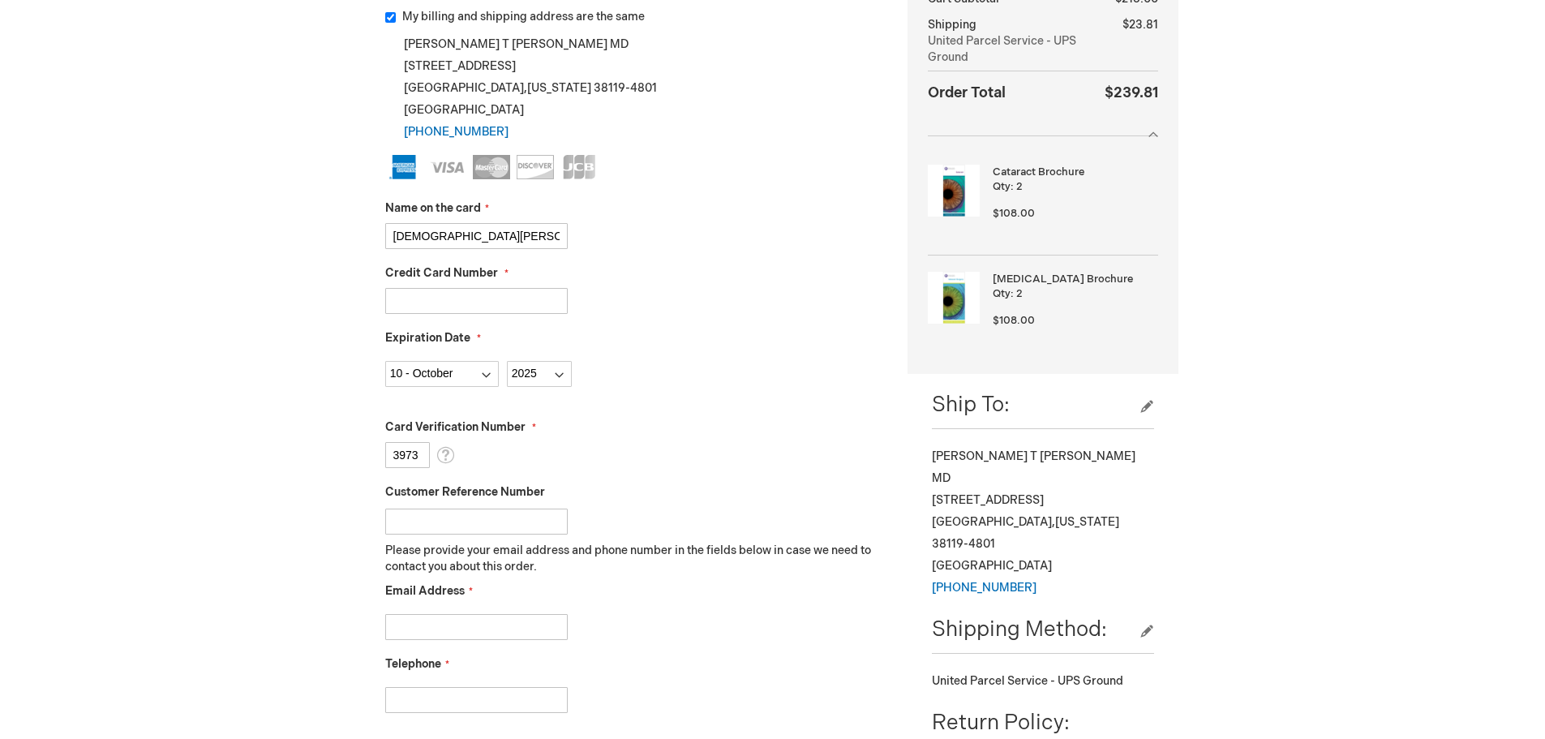
type input "3973"
click at [473, 629] on input "Email Address" at bounding box center [476, 627] width 182 height 26
type input "DUNCANEYEMEMPHIS@GMAIL.COM"
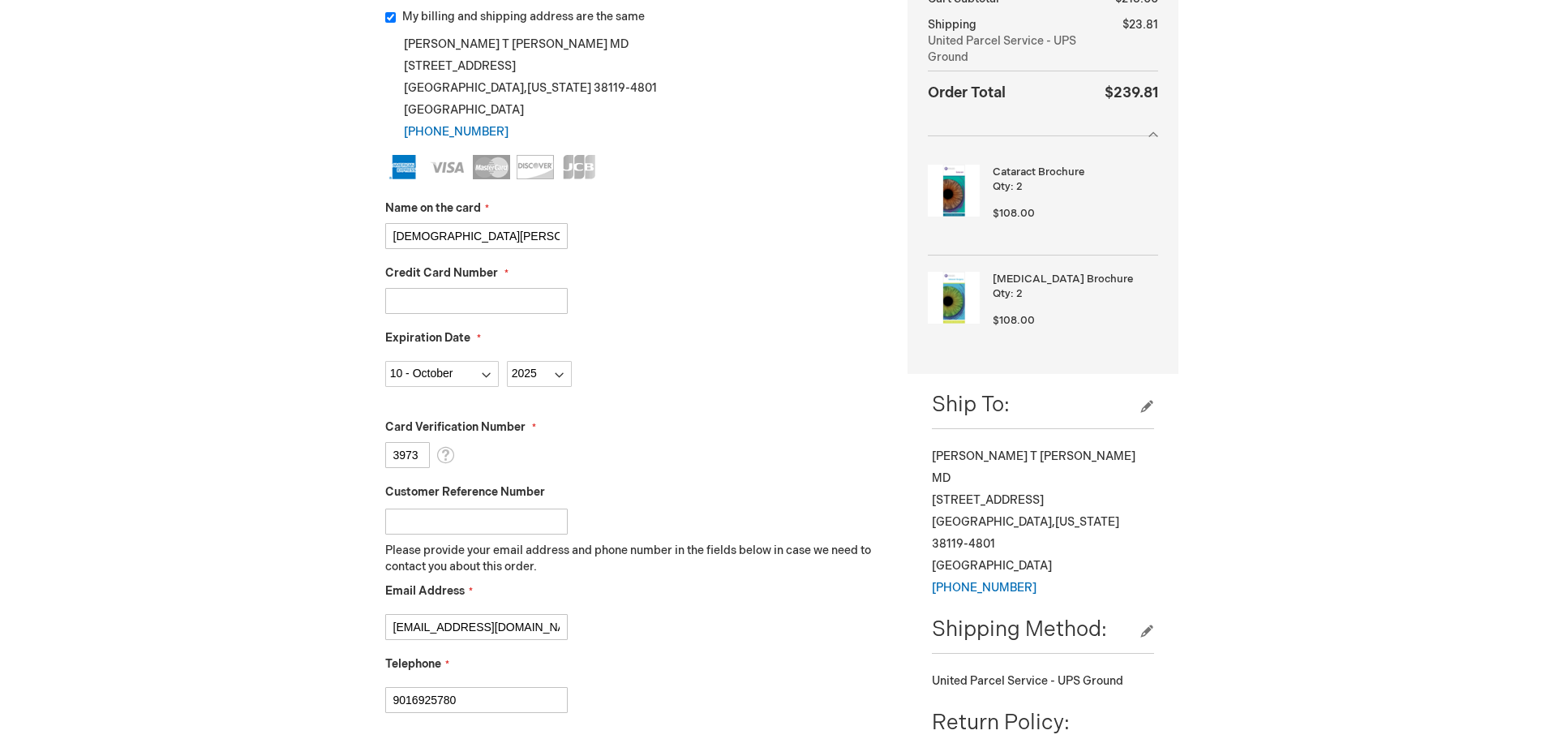
type input "9016925780"
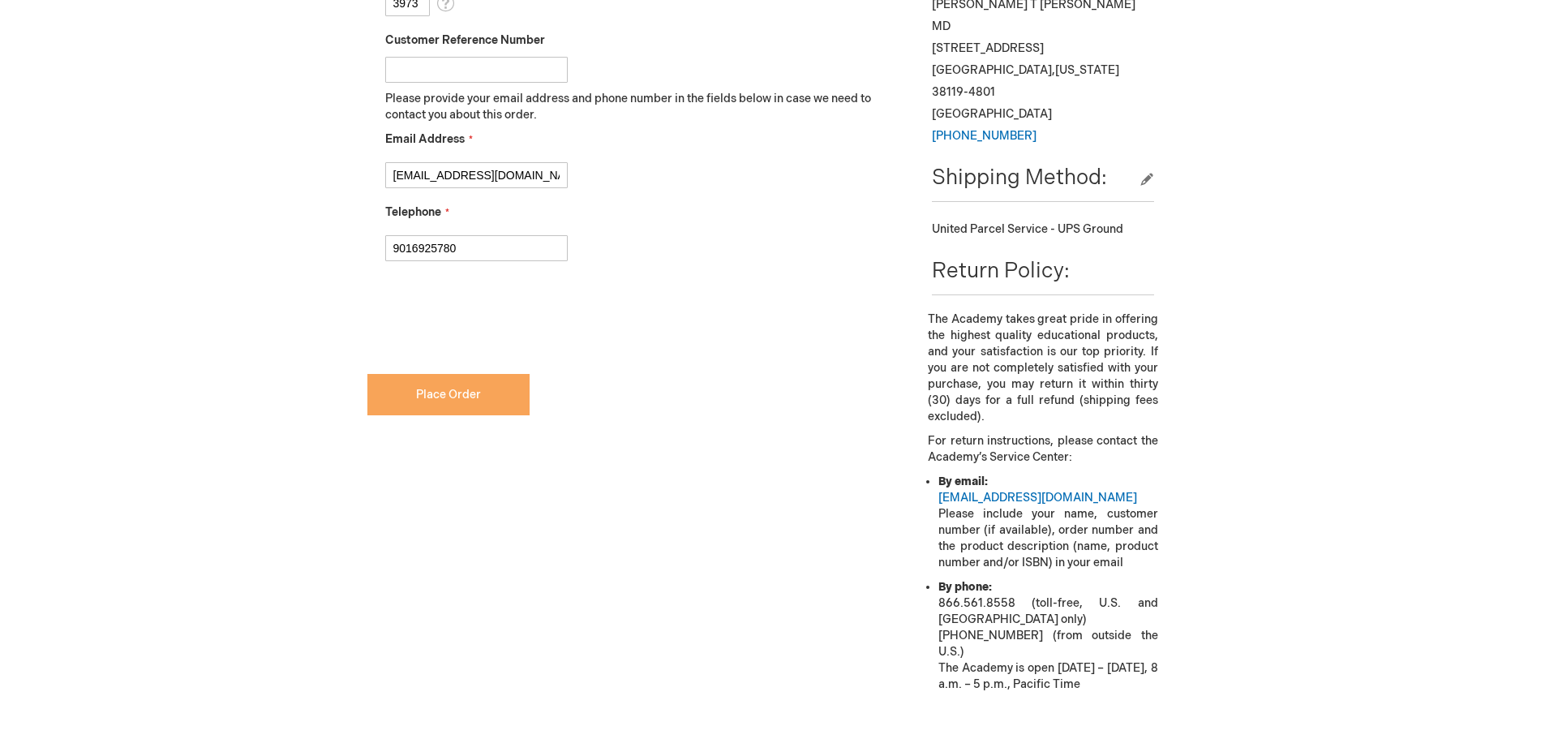
checkbox input "true"
click at [425, 407] on button "Place Order" at bounding box center [448, 394] width 162 height 41
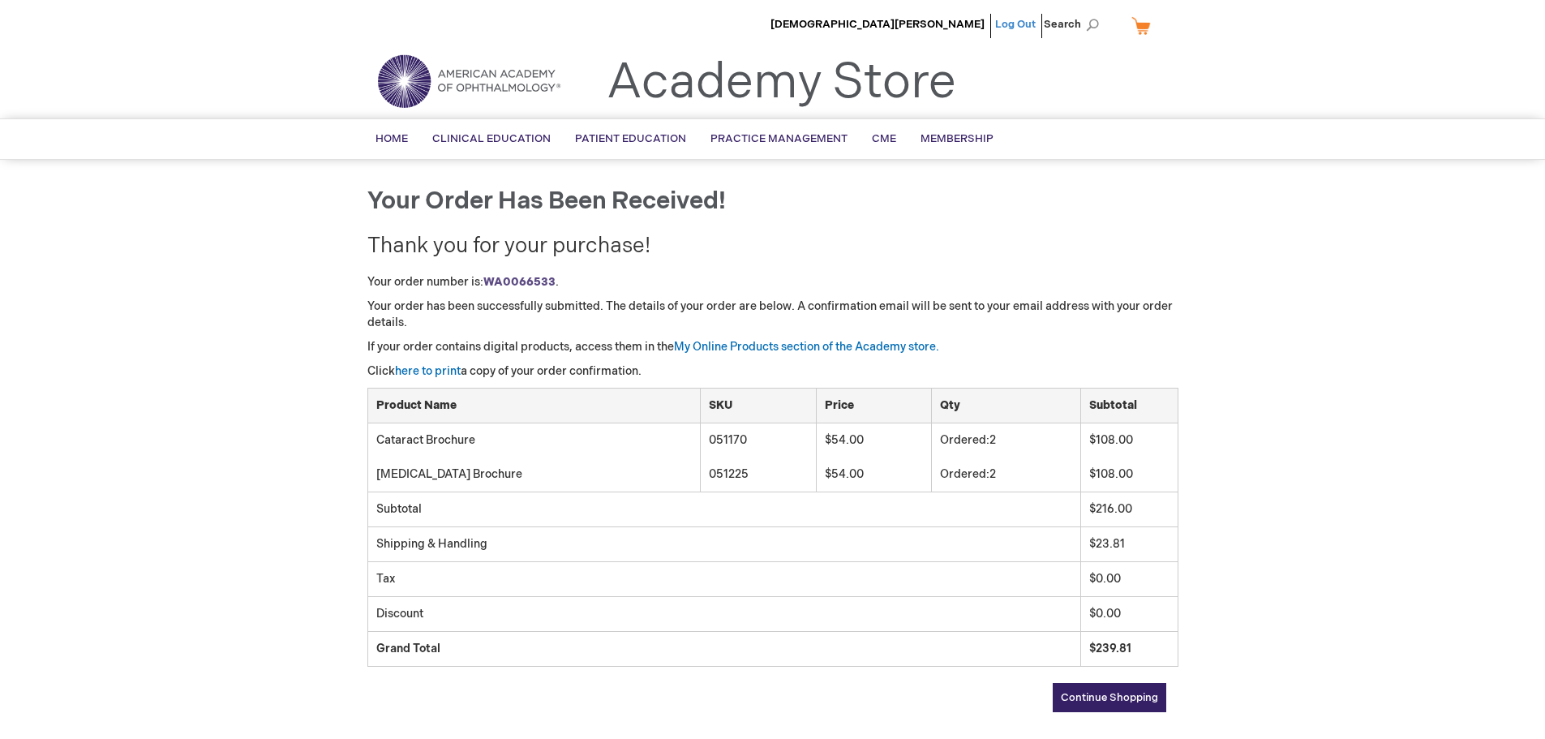
click at [1030, 26] on link "Log Out" at bounding box center [1015, 24] width 41 height 13
